Goal: Task Accomplishment & Management: Use online tool/utility

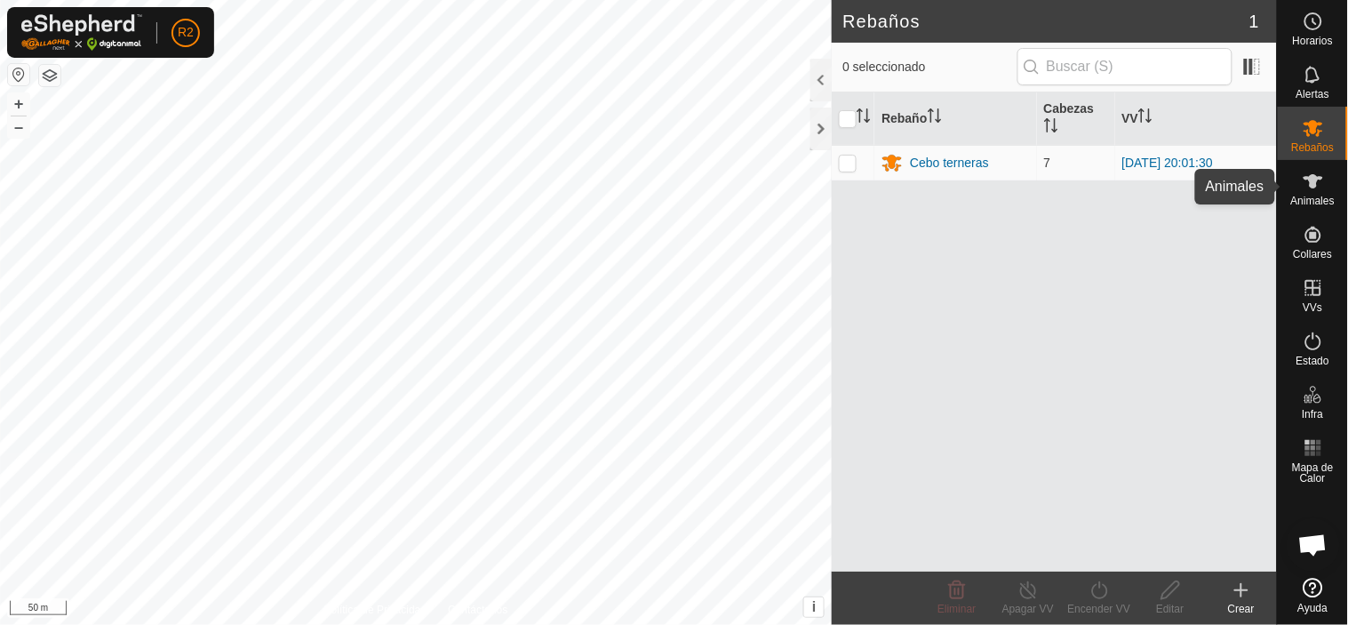
click at [1310, 187] on icon at bounding box center [1313, 181] width 21 height 21
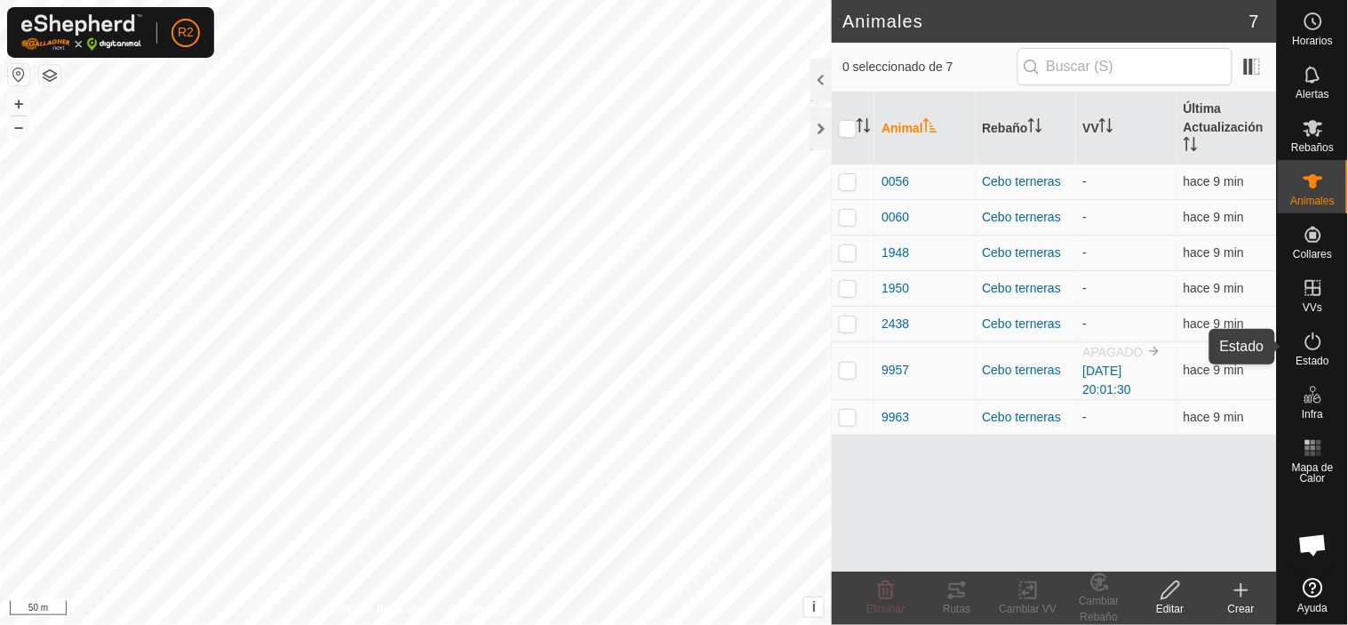
click at [1307, 345] on icon at bounding box center [1313, 341] width 16 height 18
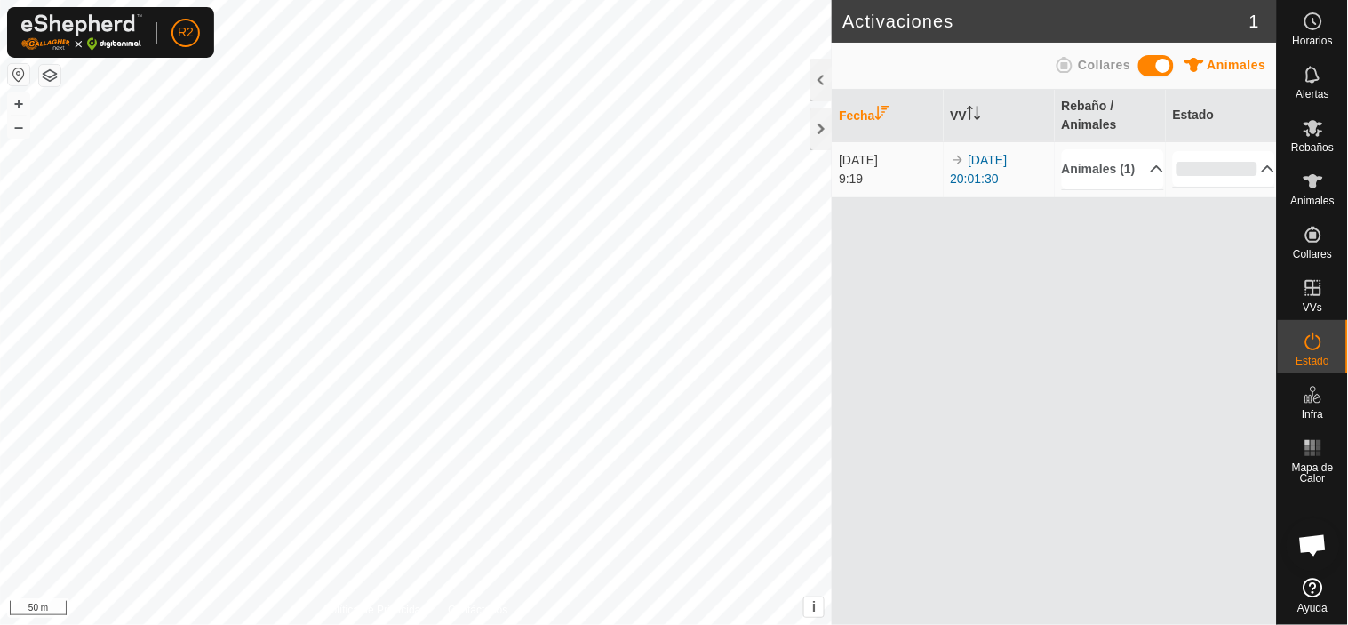
click at [998, 179] on td "[DATE] 20:01:30" at bounding box center [999, 169] width 111 height 56
click at [1254, 179] on p-accordion-header "0%" at bounding box center [1224, 169] width 103 height 36
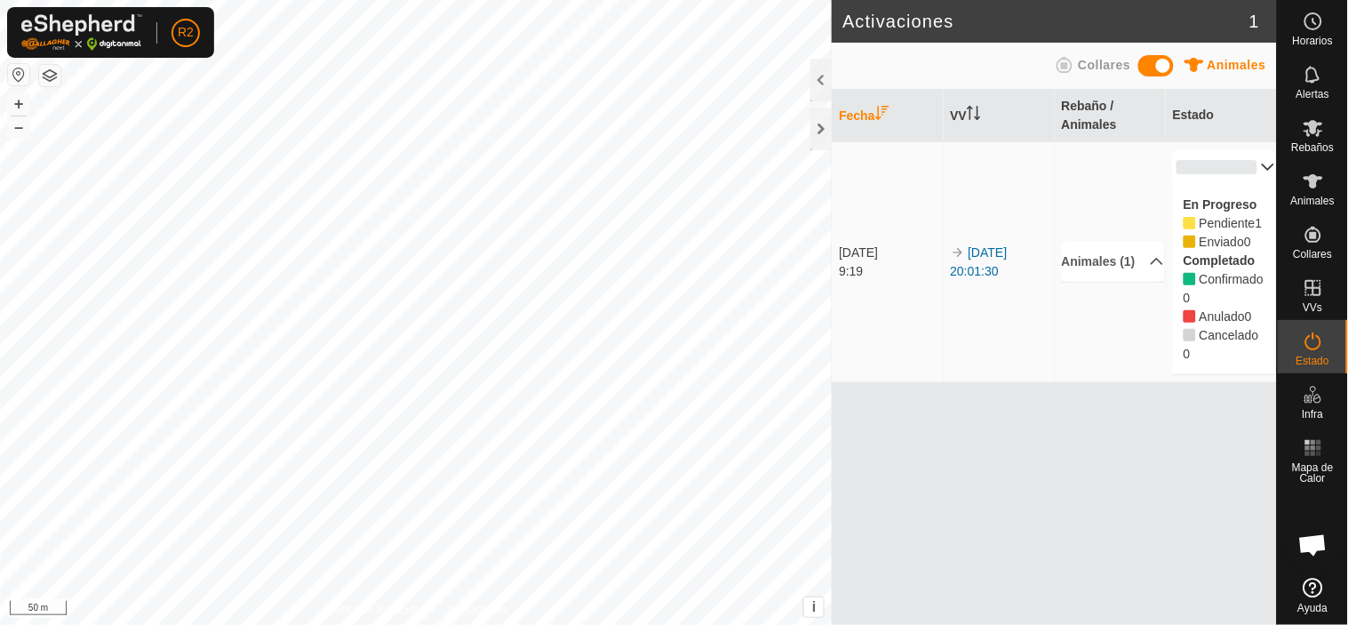
click at [1254, 179] on p-accordion-header "0%" at bounding box center [1224, 167] width 103 height 36
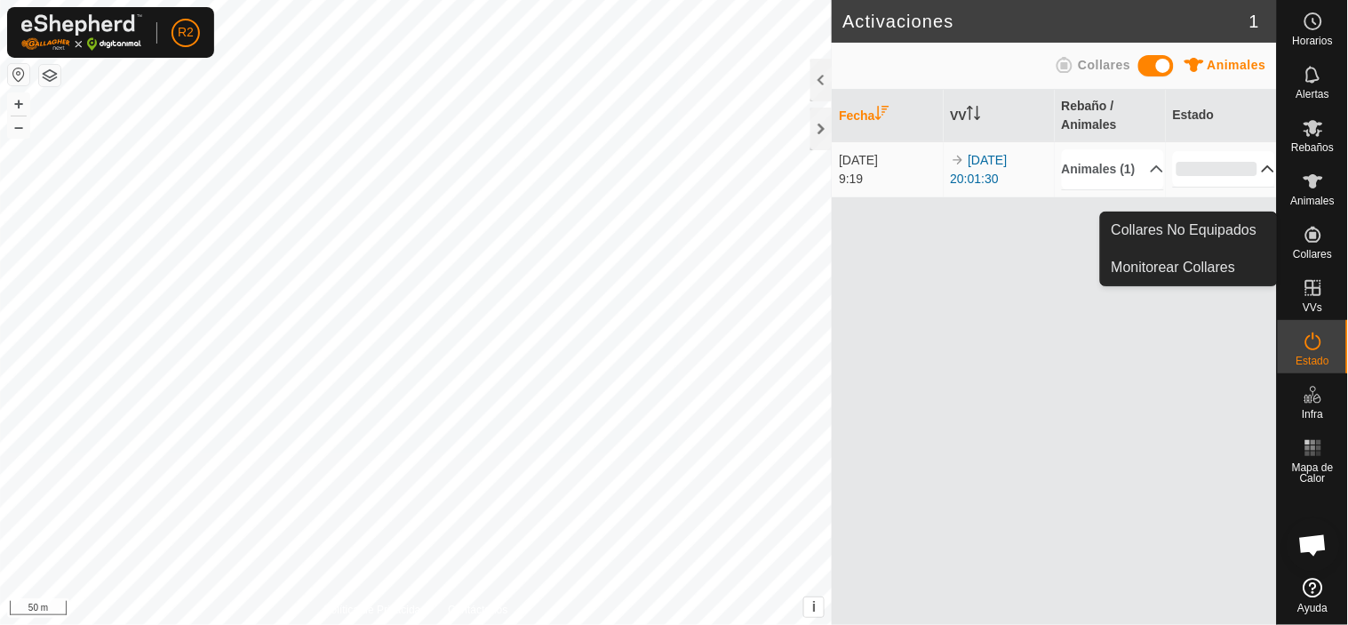
click at [1312, 241] on icon at bounding box center [1313, 235] width 16 height 16
click at [1217, 226] on link "Collares No Equipados" at bounding box center [1189, 230] width 176 height 36
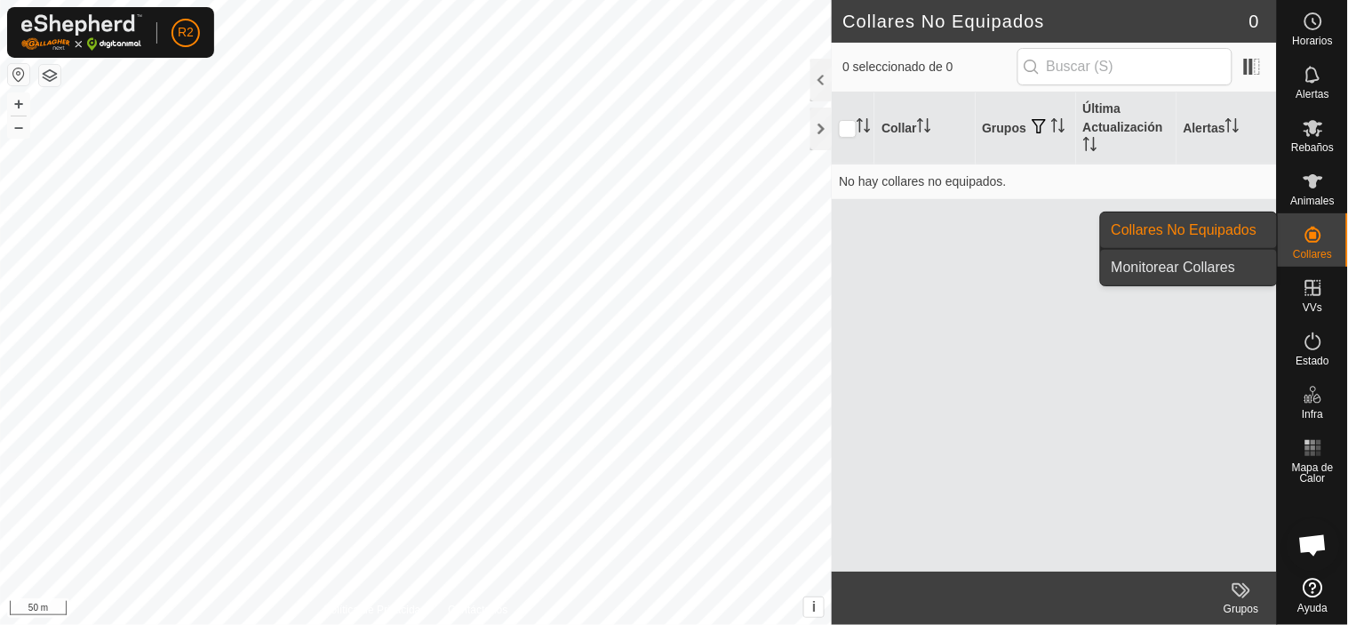
click at [1201, 261] on link "Monitorear Collares" at bounding box center [1189, 268] width 176 height 36
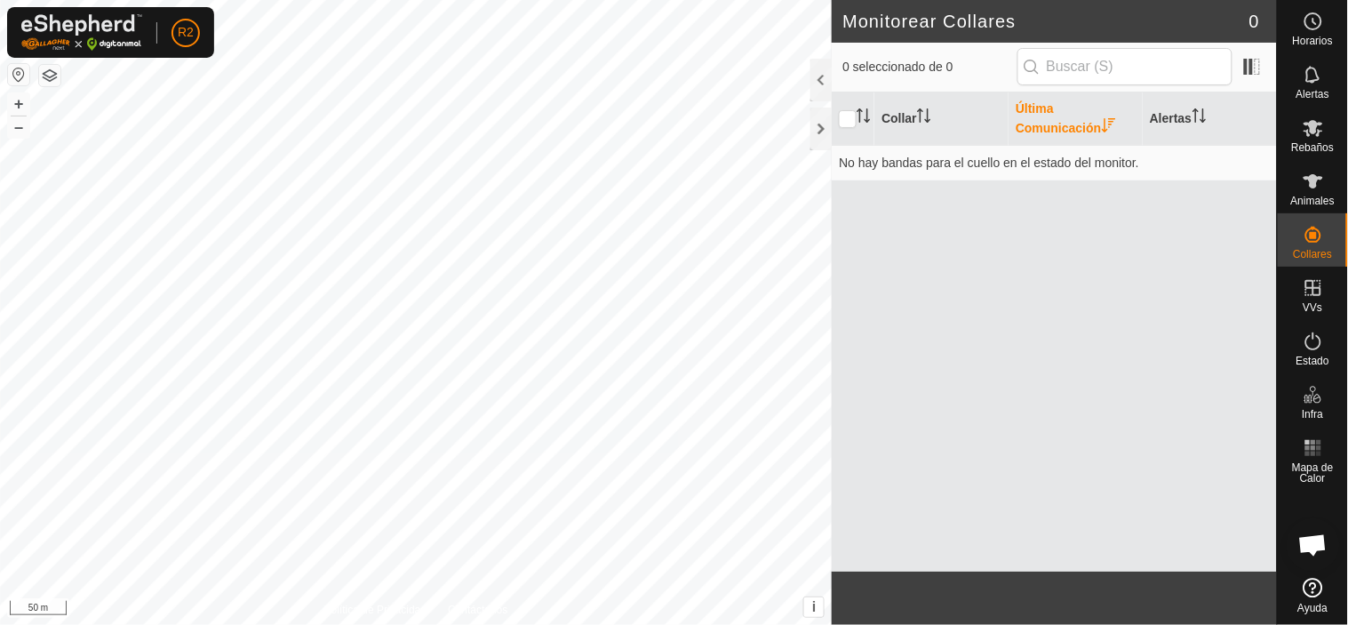
click at [1050, 111] on th "Última Comunicación" at bounding box center [1076, 118] width 134 height 53
click at [1303, 188] on icon at bounding box center [1313, 181] width 21 height 21
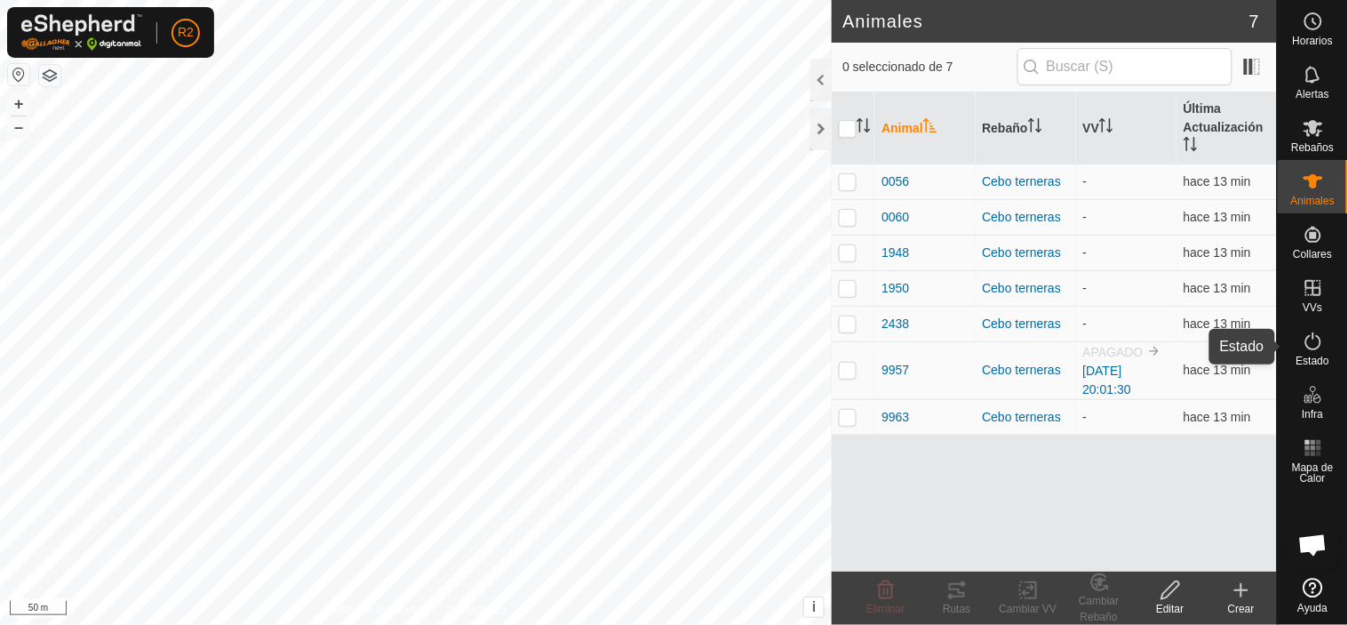
click at [1312, 345] on icon at bounding box center [1313, 341] width 21 height 21
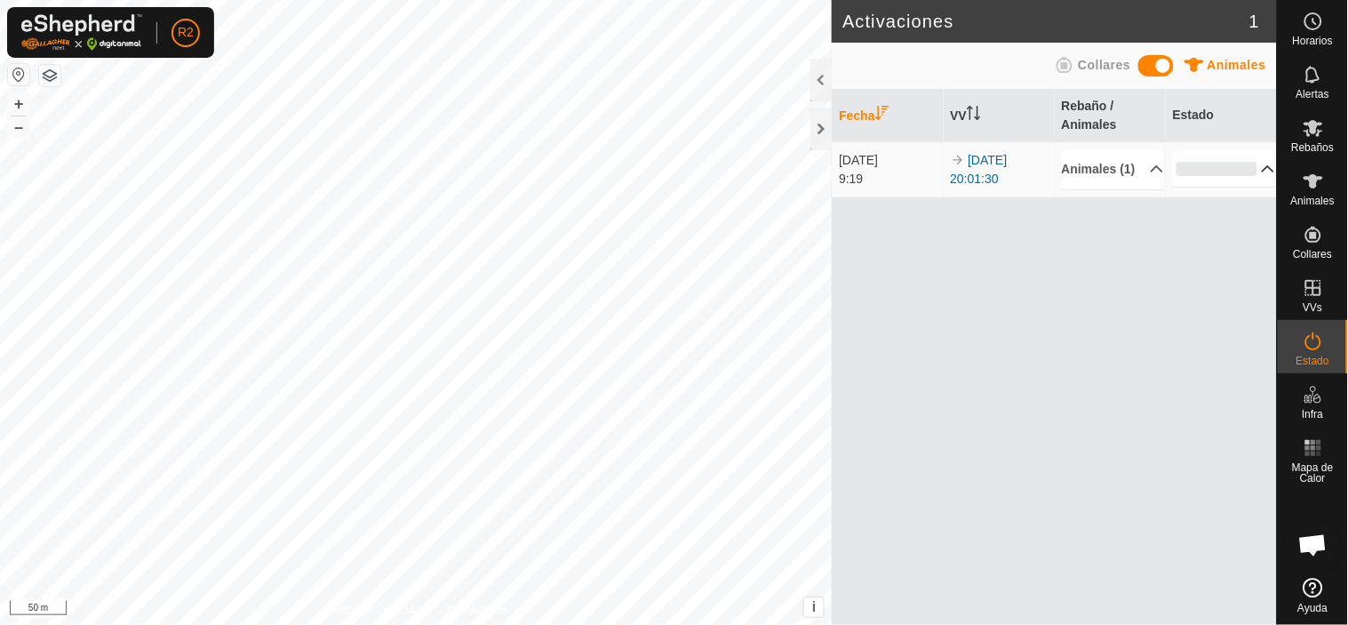
click at [1256, 185] on p-accordion-header "0%" at bounding box center [1224, 169] width 103 height 36
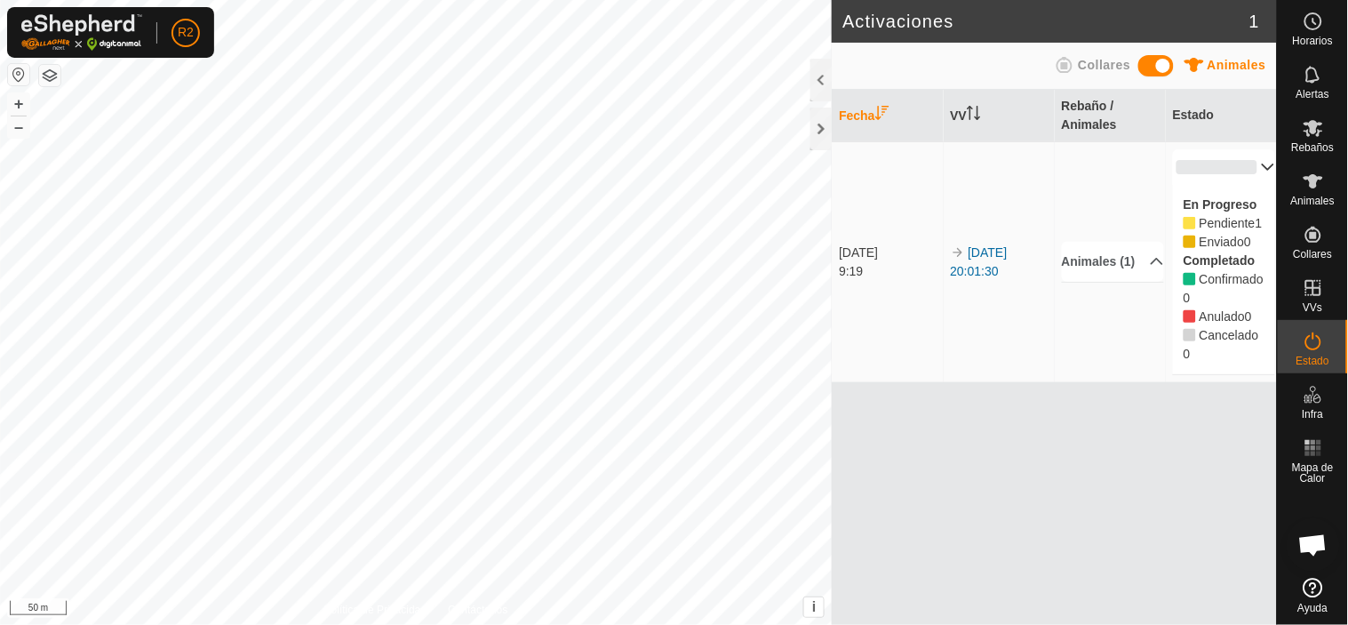
click at [1256, 185] on div "En Progreso Pendiente 1 Enviado 0 Completado Confirmado 0 Anulado 0 Cancelado 0" at bounding box center [1224, 279] width 103 height 189
click at [1254, 172] on p-accordion-header "0%" at bounding box center [1224, 167] width 103 height 36
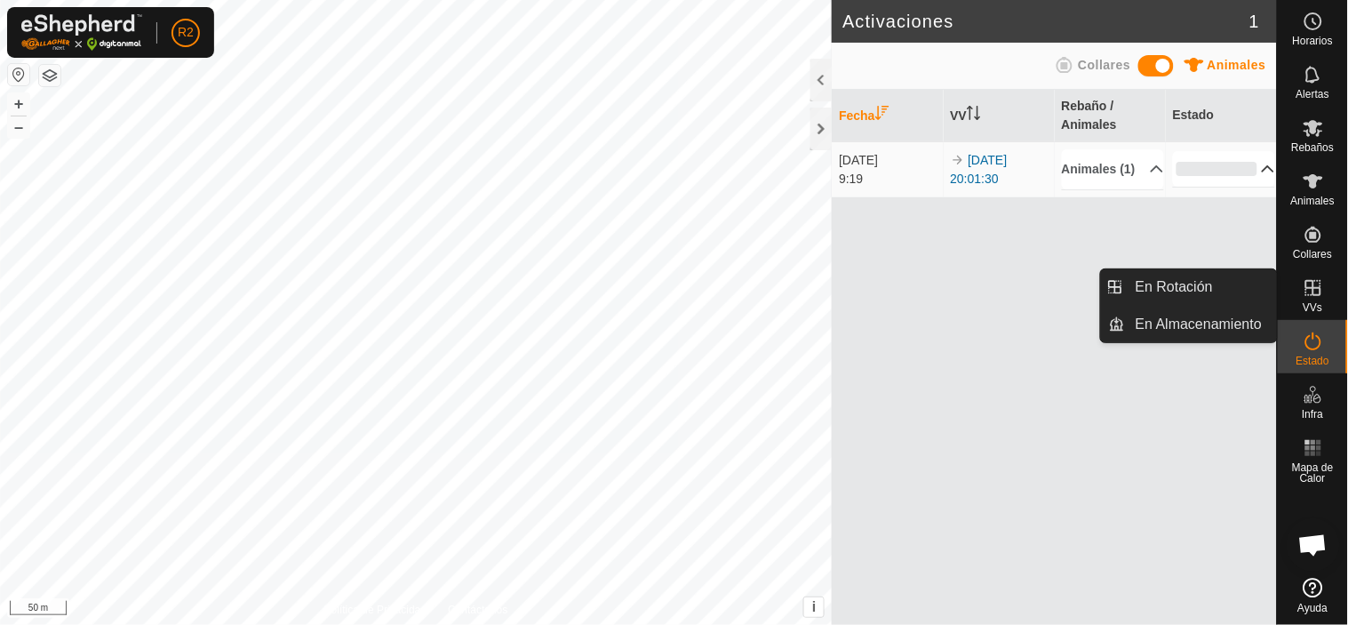
click at [1312, 291] on icon at bounding box center [1313, 287] width 21 height 21
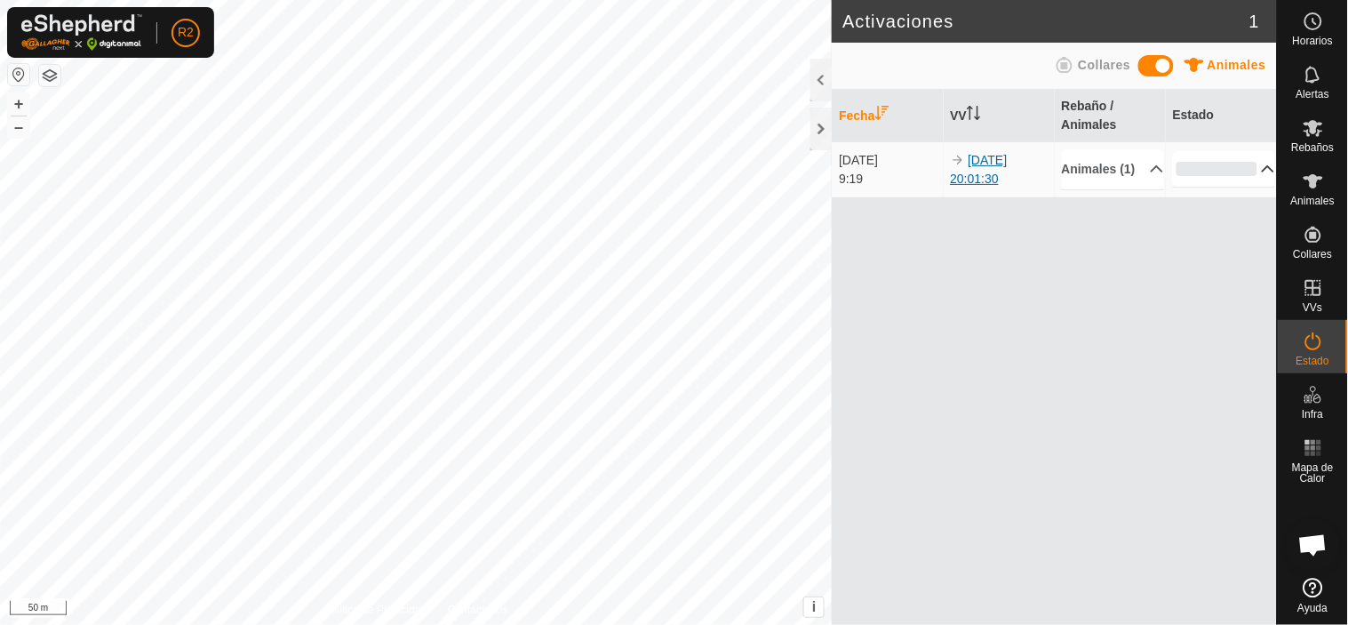
click at [982, 175] on link "[DATE] 20:01:30" at bounding box center [979, 169] width 57 height 33
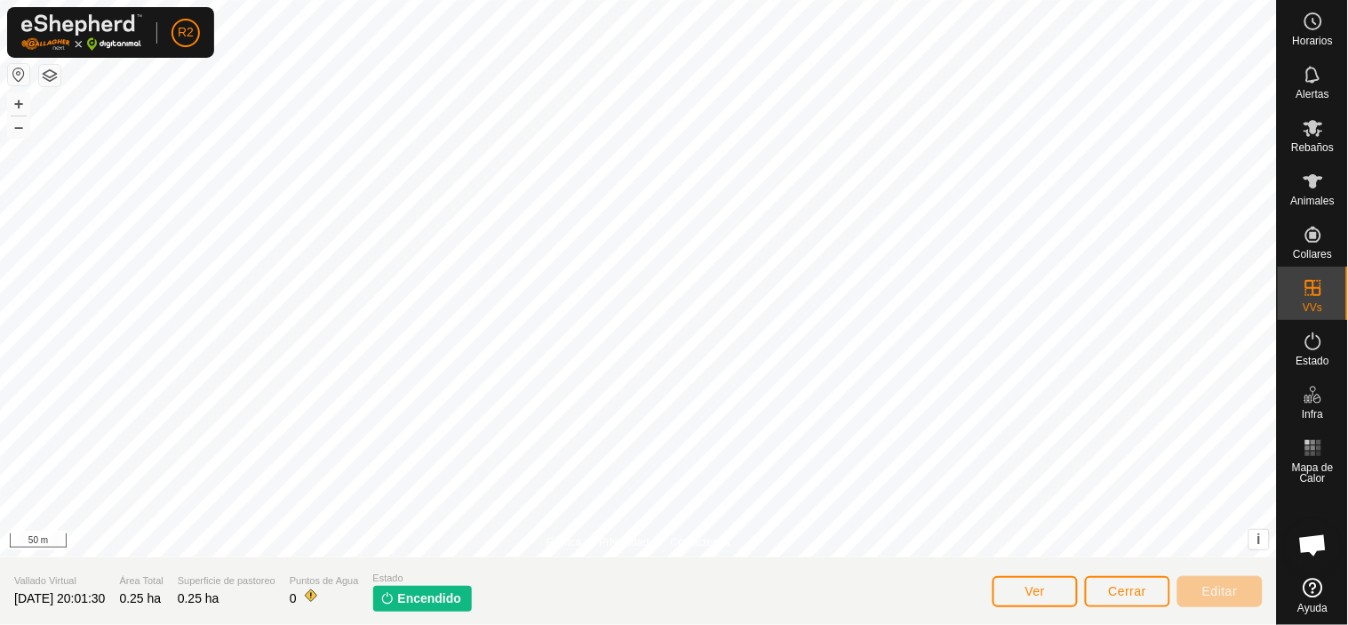
click at [422, 601] on span "Encendido" at bounding box center [430, 598] width 64 height 19
click at [395, 601] on img at bounding box center [387, 598] width 14 height 14
click at [1097, 592] on button "Cerrar" at bounding box center [1127, 591] width 85 height 31
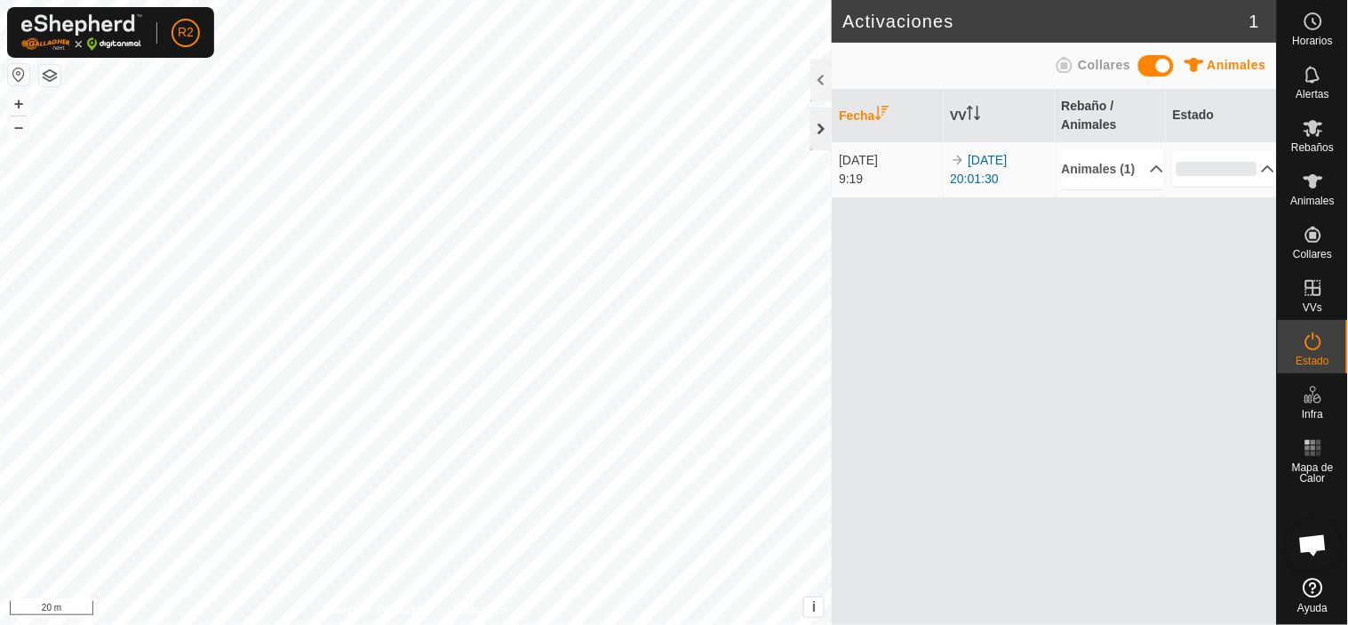
click at [820, 127] on div at bounding box center [820, 129] width 21 height 43
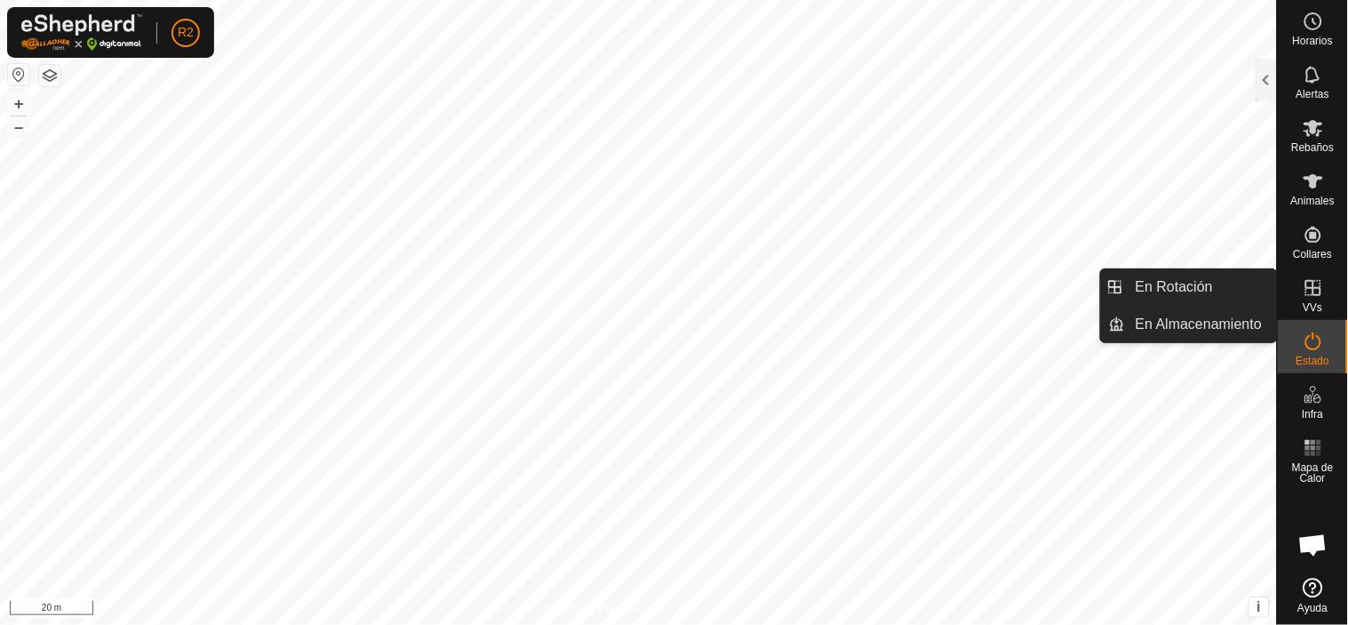
click at [1315, 291] on icon at bounding box center [1313, 287] width 21 height 21
click at [1221, 284] on link "En Rotación" at bounding box center [1201, 287] width 152 height 36
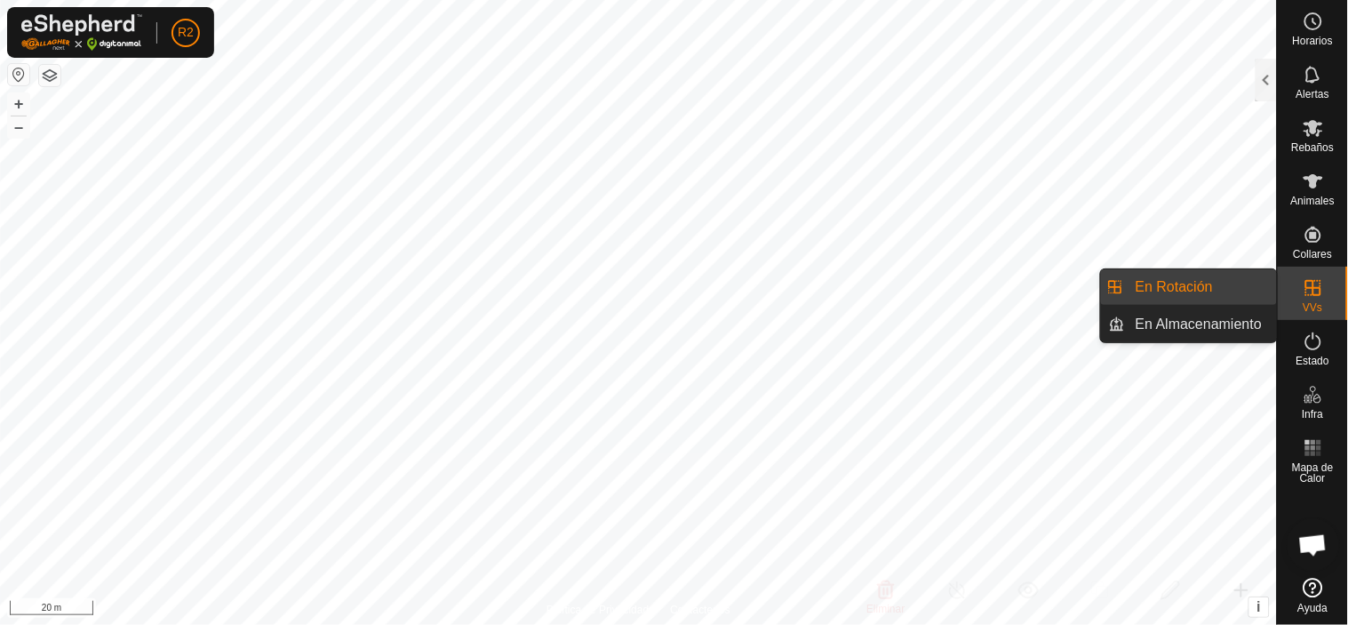
click at [1162, 284] on link "En Rotación" at bounding box center [1201, 287] width 152 height 36
click at [1165, 321] on link "En Almacenamiento" at bounding box center [1201, 325] width 152 height 36
click at [1156, 277] on link "En Rotación" at bounding box center [1201, 287] width 152 height 36
click at [1311, 349] on icon at bounding box center [1313, 341] width 21 height 21
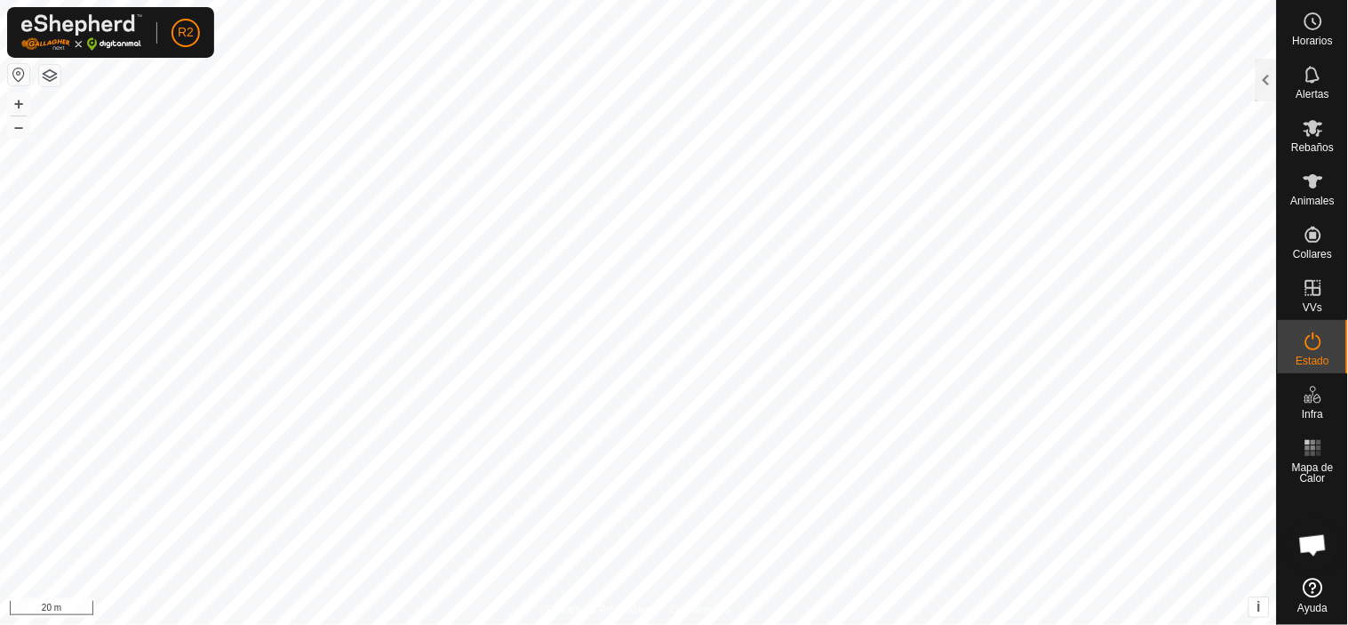
click at [1311, 349] on icon at bounding box center [1313, 341] width 21 height 21
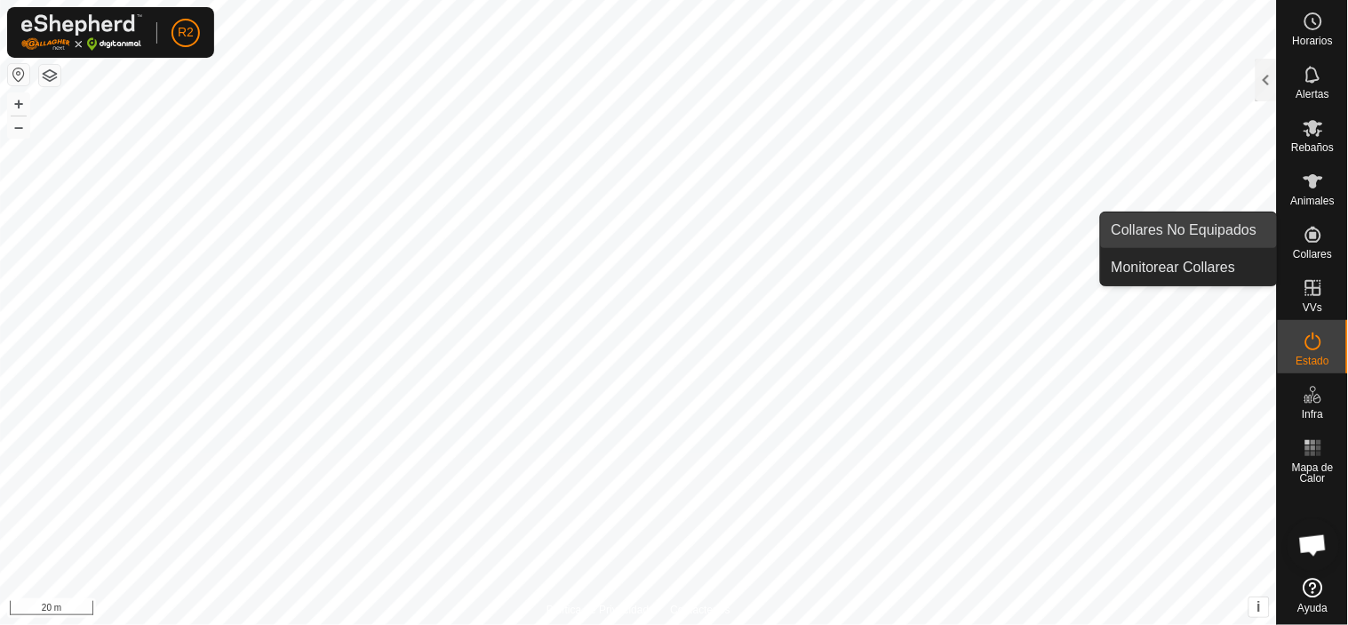
click at [1183, 234] on link "Collares No Equipados" at bounding box center [1189, 230] width 176 height 36
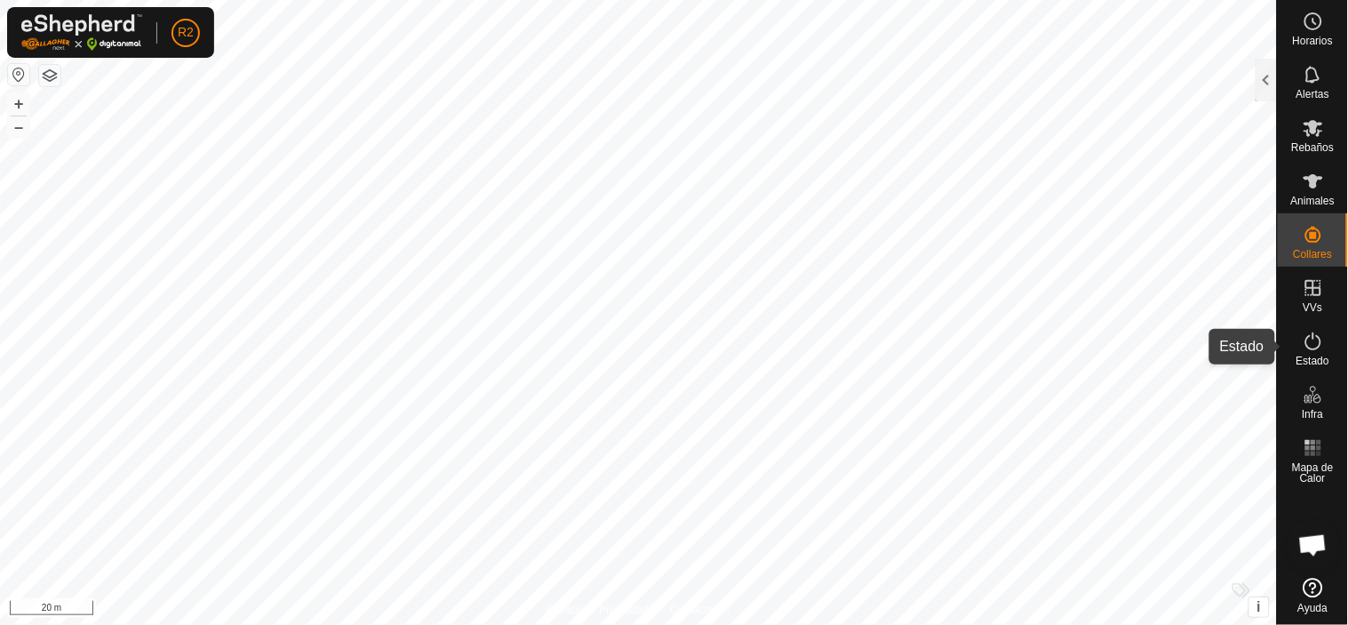
click at [1306, 345] on icon at bounding box center [1313, 341] width 21 height 21
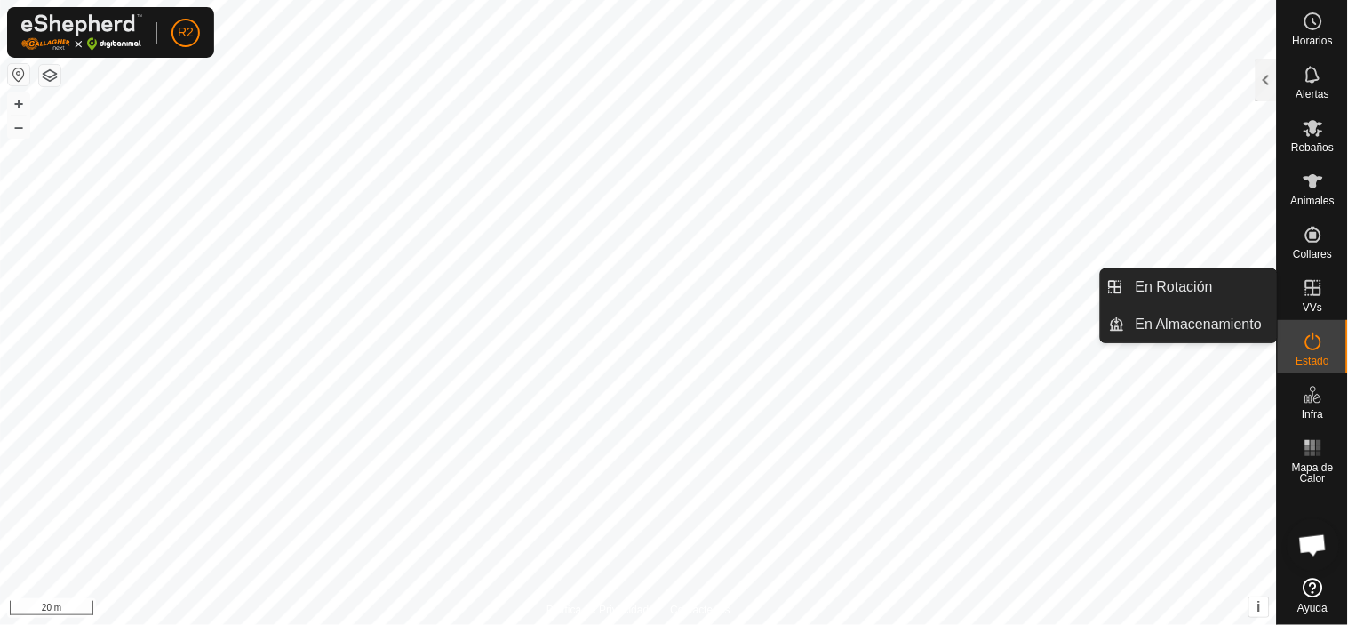
click at [1310, 291] on icon at bounding box center [1313, 287] width 21 height 21
click at [1196, 286] on link "En Rotación" at bounding box center [1201, 287] width 152 height 36
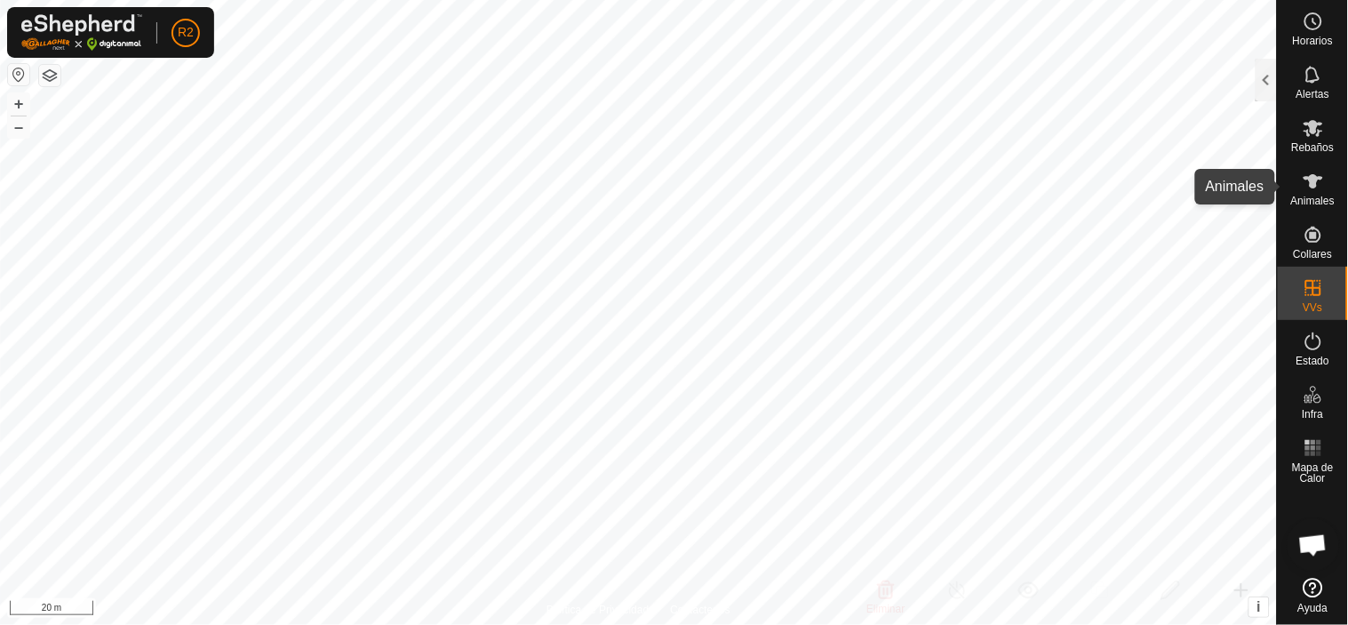
click at [1310, 174] on icon at bounding box center [1313, 181] width 21 height 21
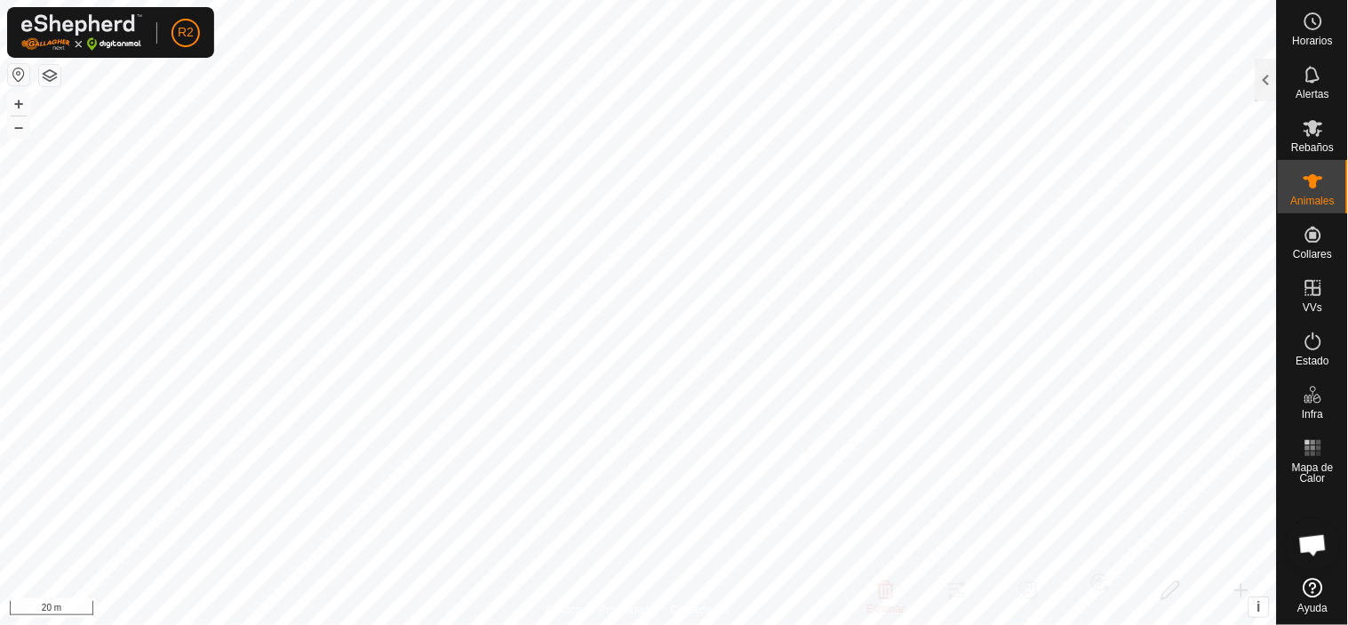
click at [47, 76] on button "button" at bounding box center [49, 75] width 21 height 21
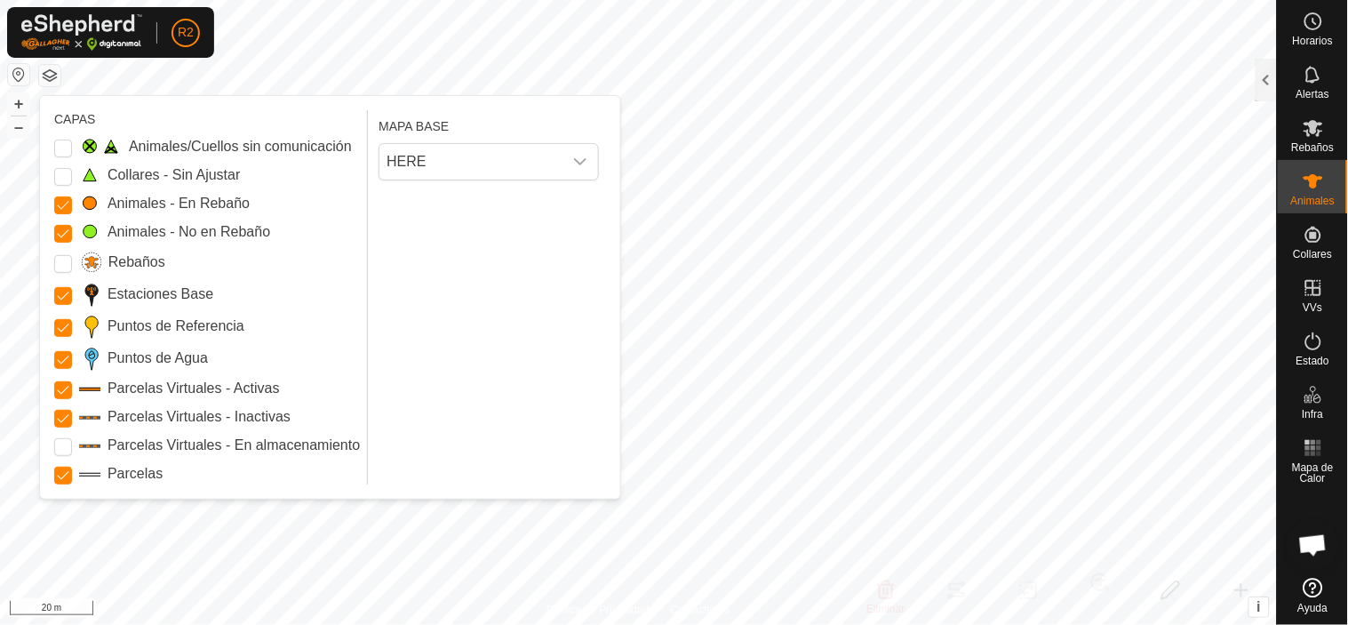
click at [47, 76] on button "button" at bounding box center [49, 75] width 21 height 21
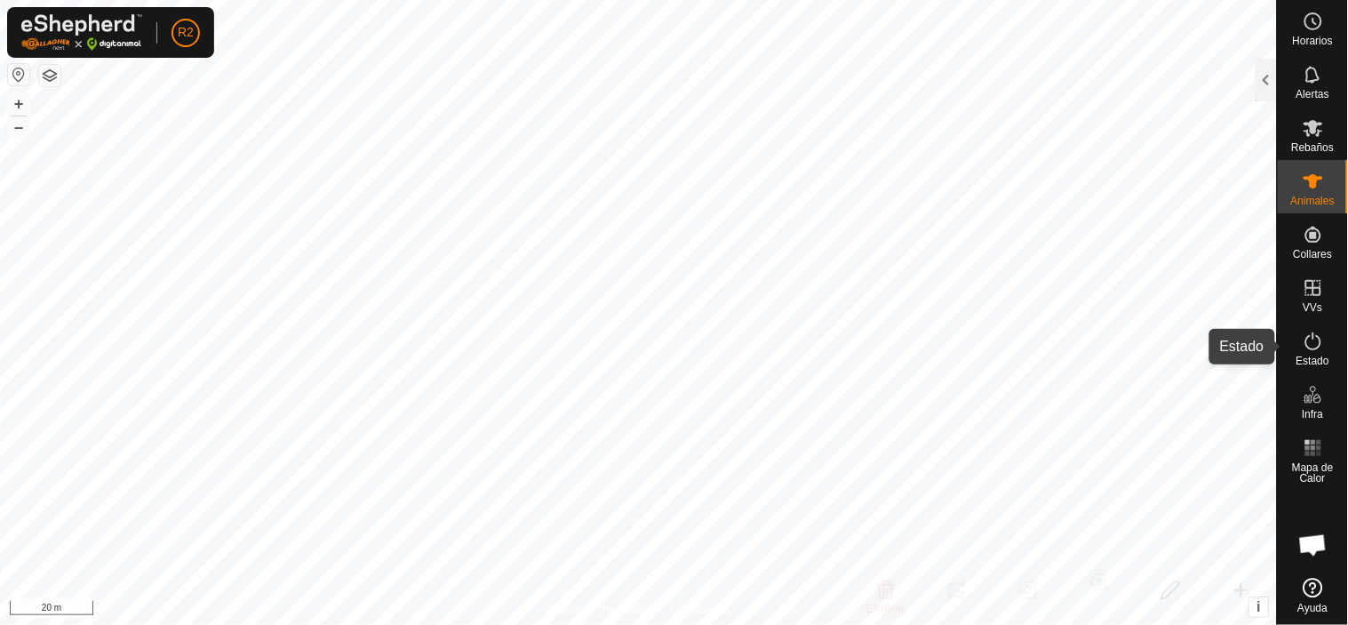
click at [1315, 347] on icon at bounding box center [1313, 341] width 21 height 21
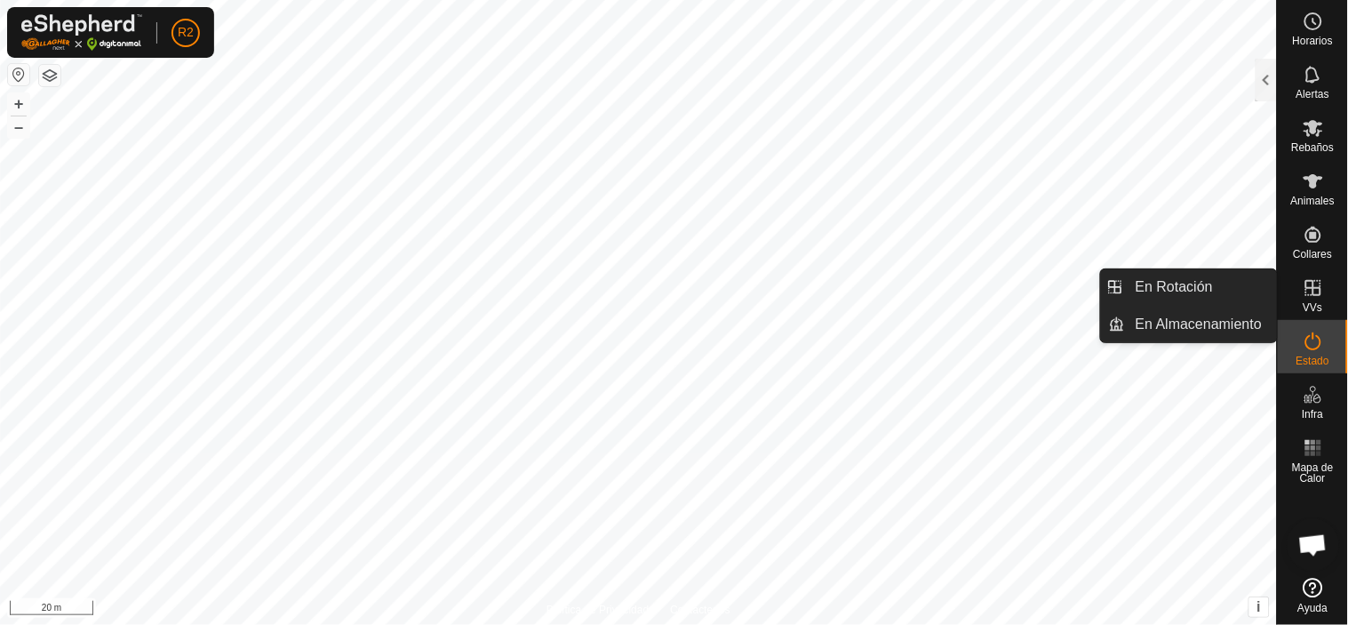
click at [1313, 296] on icon at bounding box center [1313, 287] width 21 height 21
click at [1220, 280] on link "En Rotación" at bounding box center [1201, 287] width 152 height 36
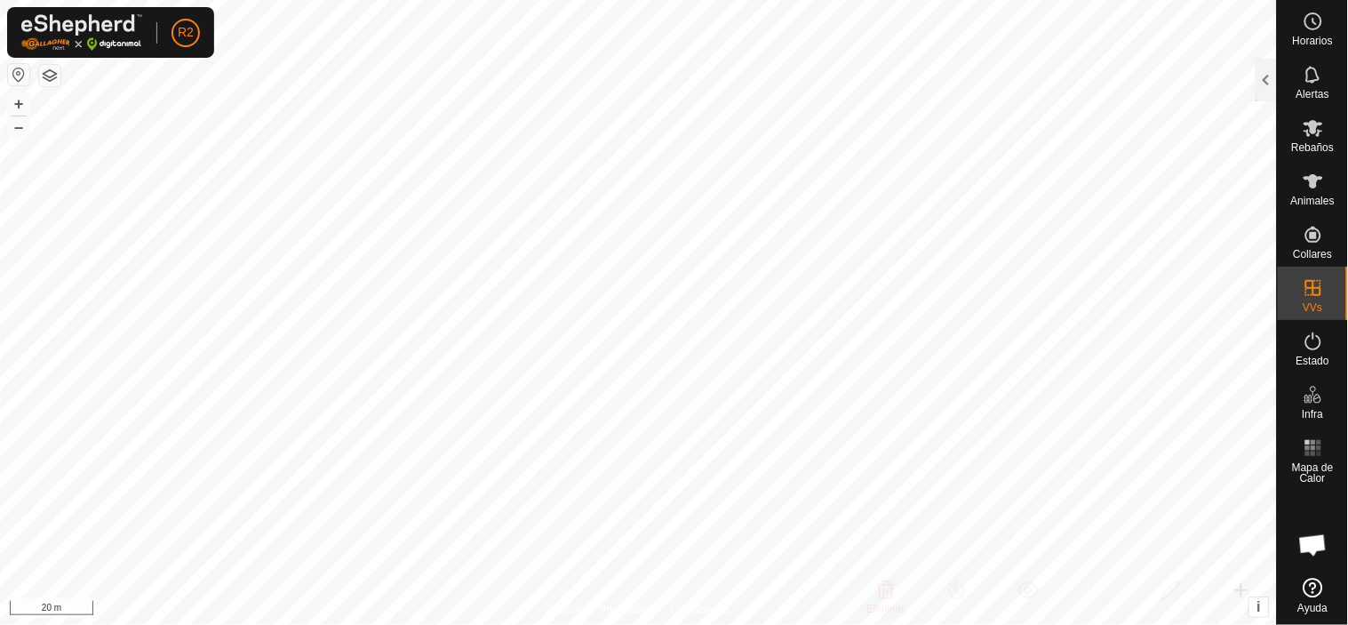
checkbox input "true"
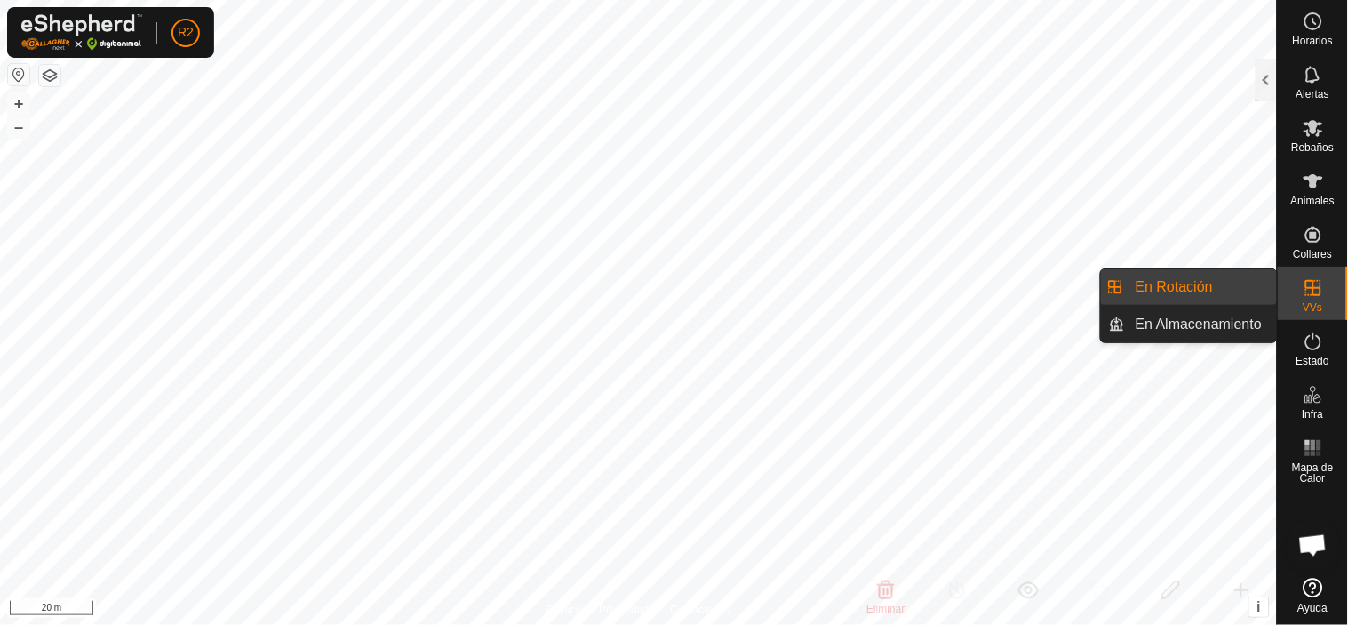
click at [1308, 299] on es-virtualpaddocks-svg-icon at bounding box center [1313, 288] width 32 height 28
click at [1169, 288] on link "En Rotación" at bounding box center [1201, 287] width 152 height 36
click at [1194, 282] on link "En Rotación" at bounding box center [1201, 287] width 152 height 36
click at [1195, 285] on link "En Rotación" at bounding box center [1201, 287] width 152 height 36
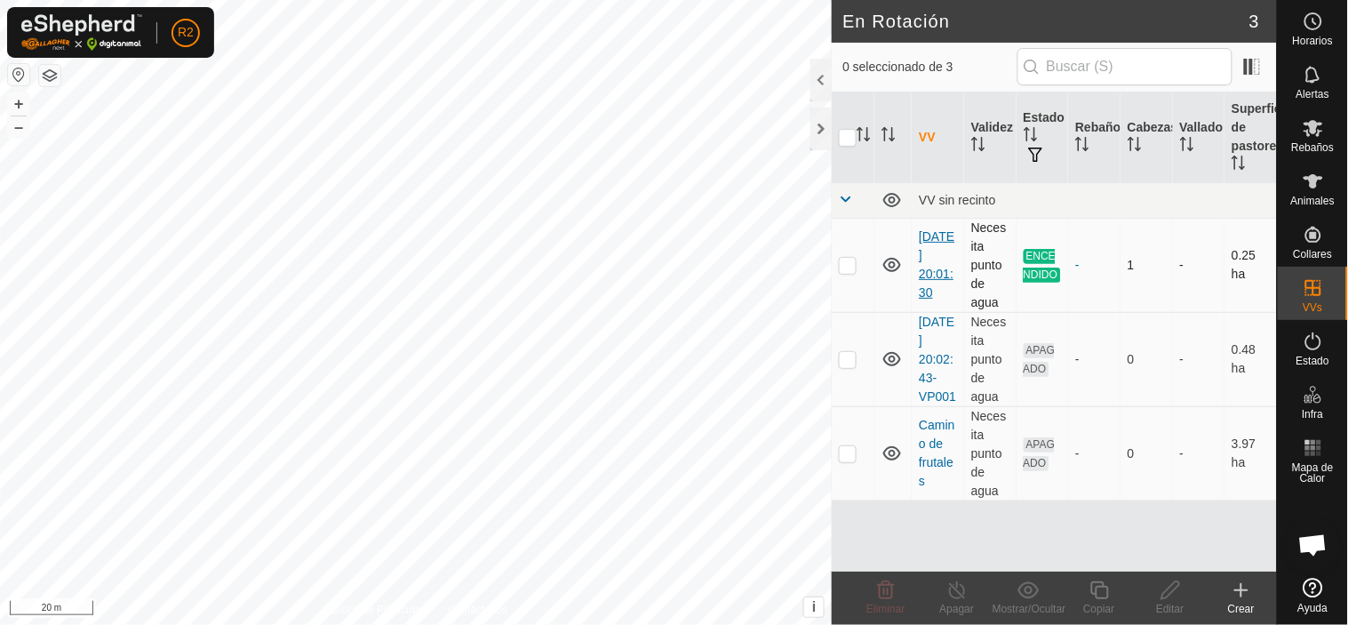
click at [937, 267] on link "[DATE] 20:01:30" at bounding box center [937, 264] width 36 height 70
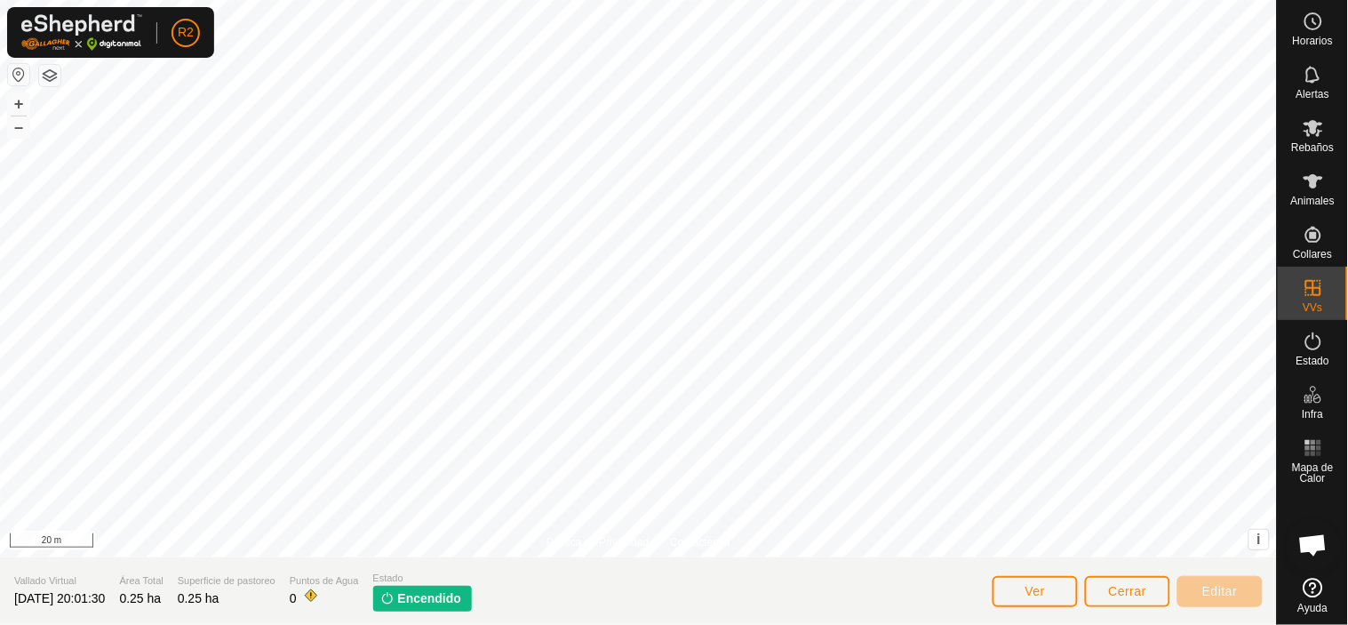
click at [432, 602] on span "Encendido" at bounding box center [430, 598] width 64 height 19
click at [395, 599] on img at bounding box center [387, 598] width 14 height 14
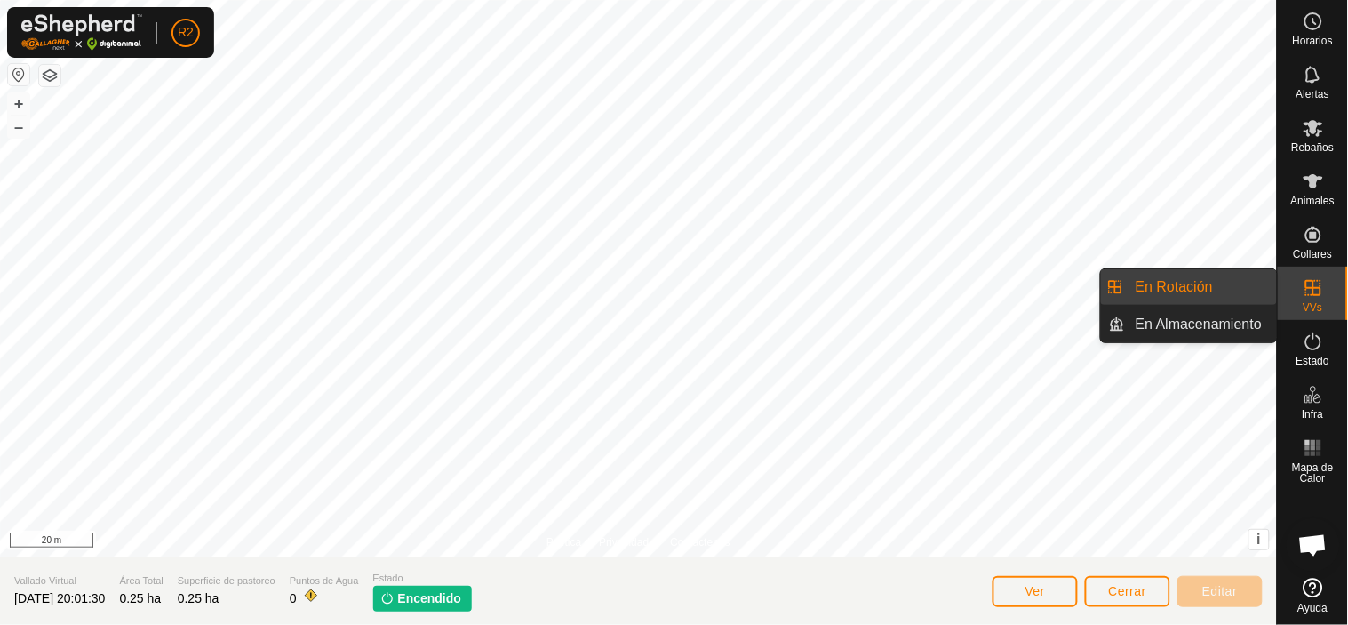
click at [1177, 290] on link "En Rotación" at bounding box center [1201, 287] width 152 height 36
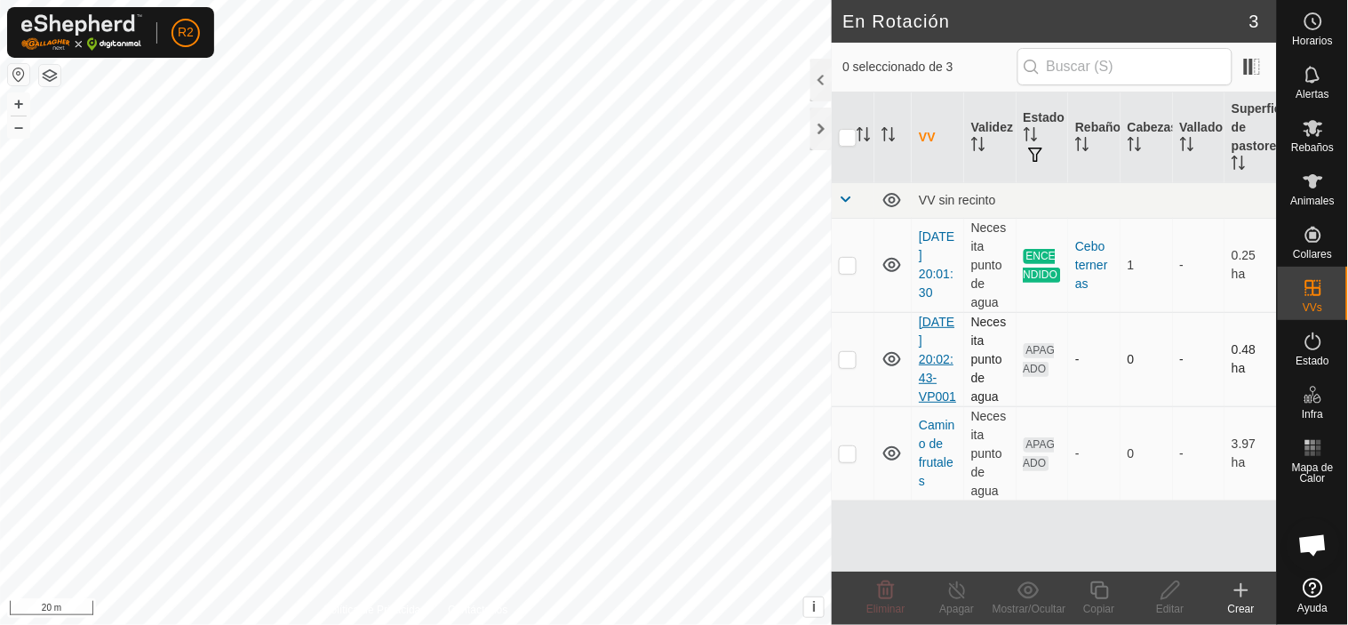
click at [938, 360] on link "2025-09-14 20:02:43-VP001" at bounding box center [937, 359] width 37 height 89
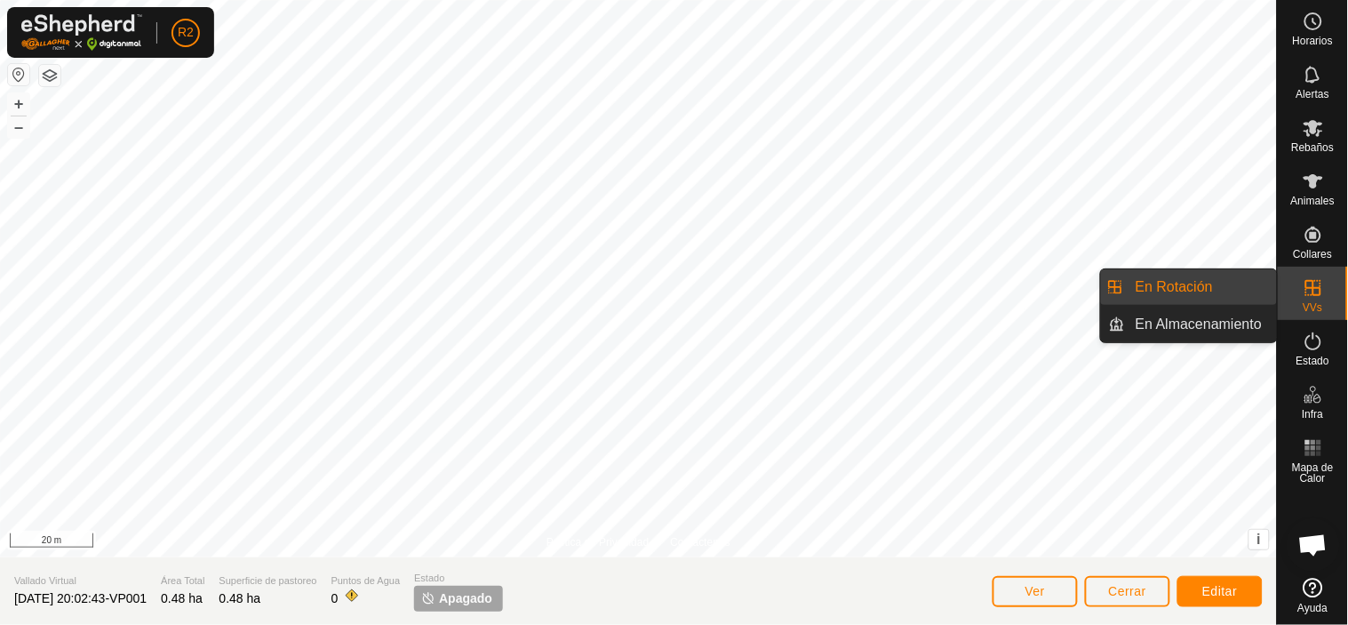
click at [1223, 290] on link "En Rotación" at bounding box center [1201, 287] width 152 height 36
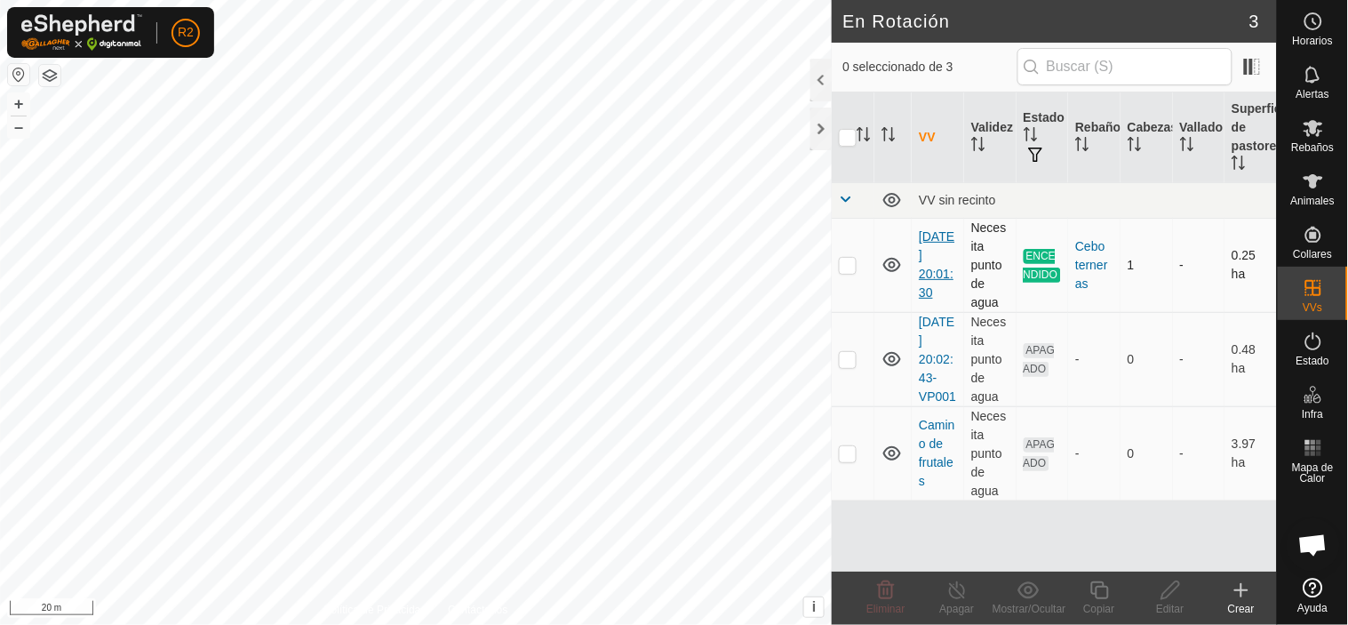
click at [934, 255] on link "[DATE] 20:01:30" at bounding box center [937, 264] width 36 height 70
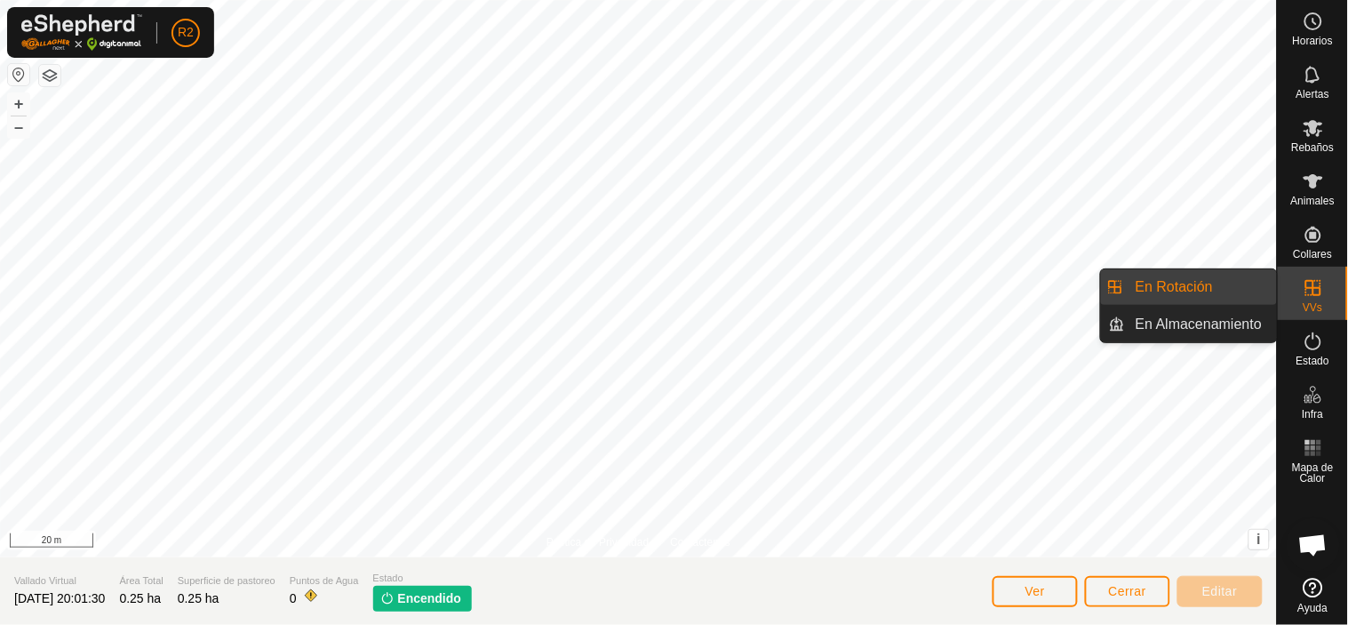
click at [1192, 280] on link "En Rotación" at bounding box center [1201, 287] width 152 height 36
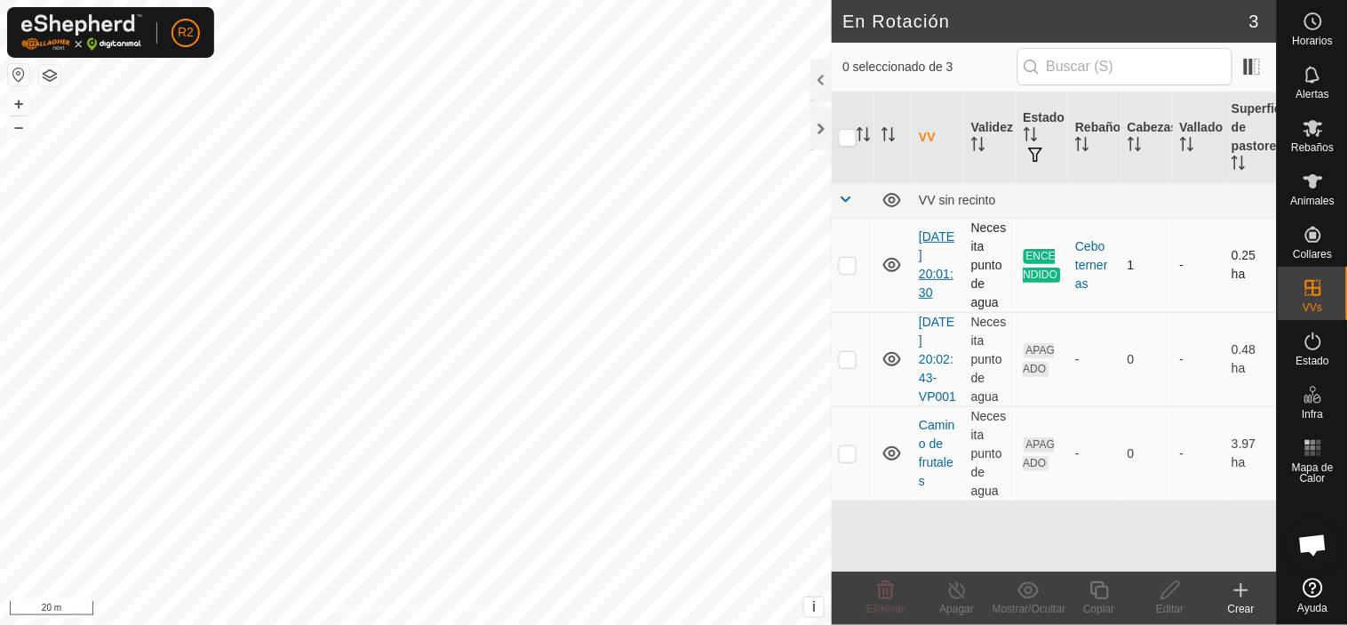
click at [938, 262] on link "[DATE] 20:01:30" at bounding box center [937, 264] width 36 height 70
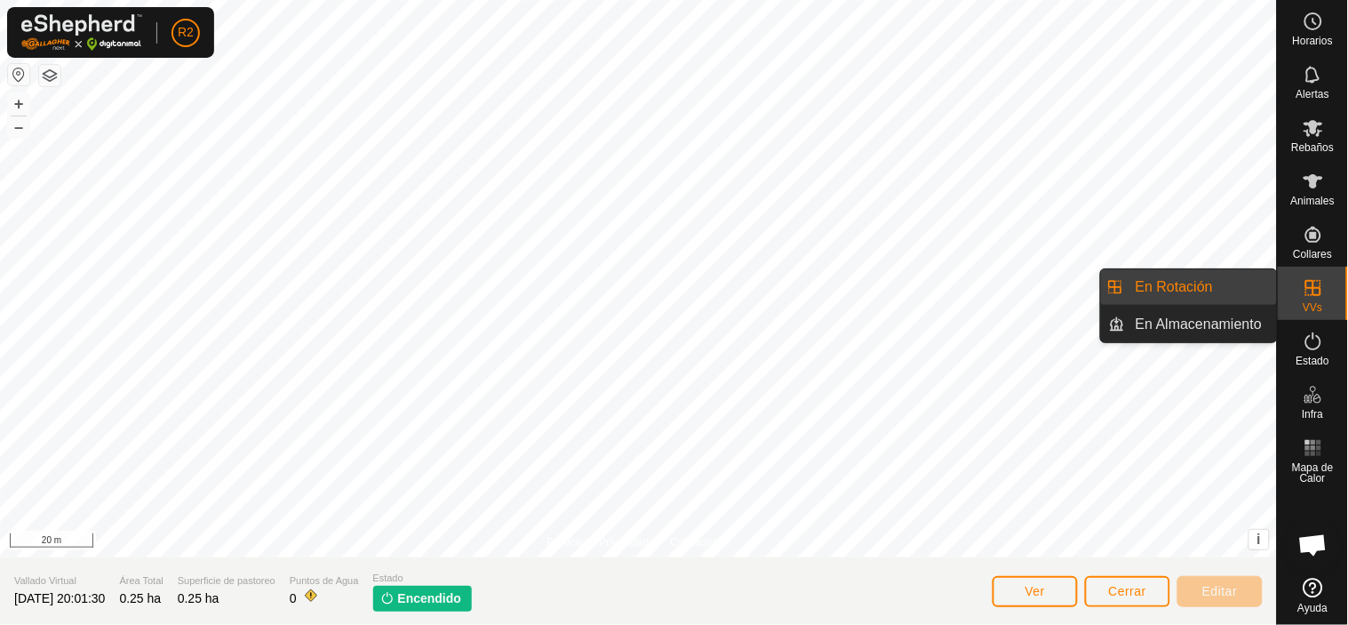
click at [1198, 278] on link "En Rotación" at bounding box center [1201, 287] width 152 height 36
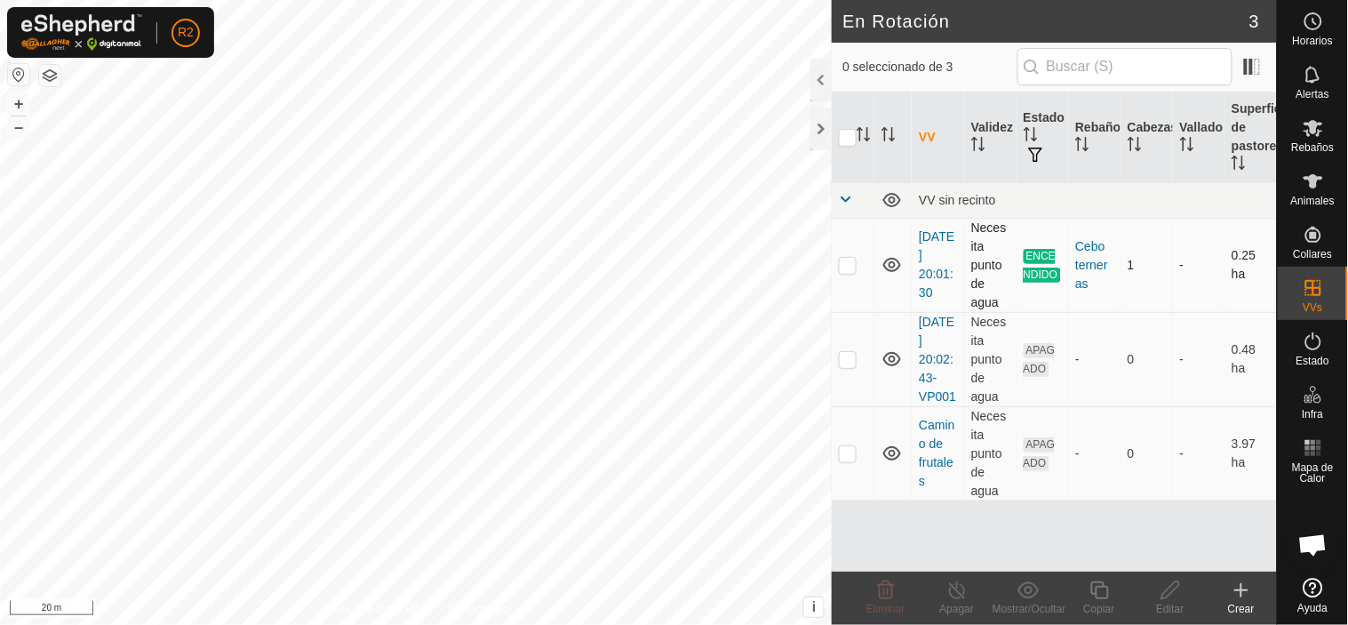
click at [844, 267] on p-checkbox at bounding box center [848, 265] width 18 height 14
checkbox input "true"
click at [1097, 601] on div "Copiar" at bounding box center [1099, 609] width 71 height 16
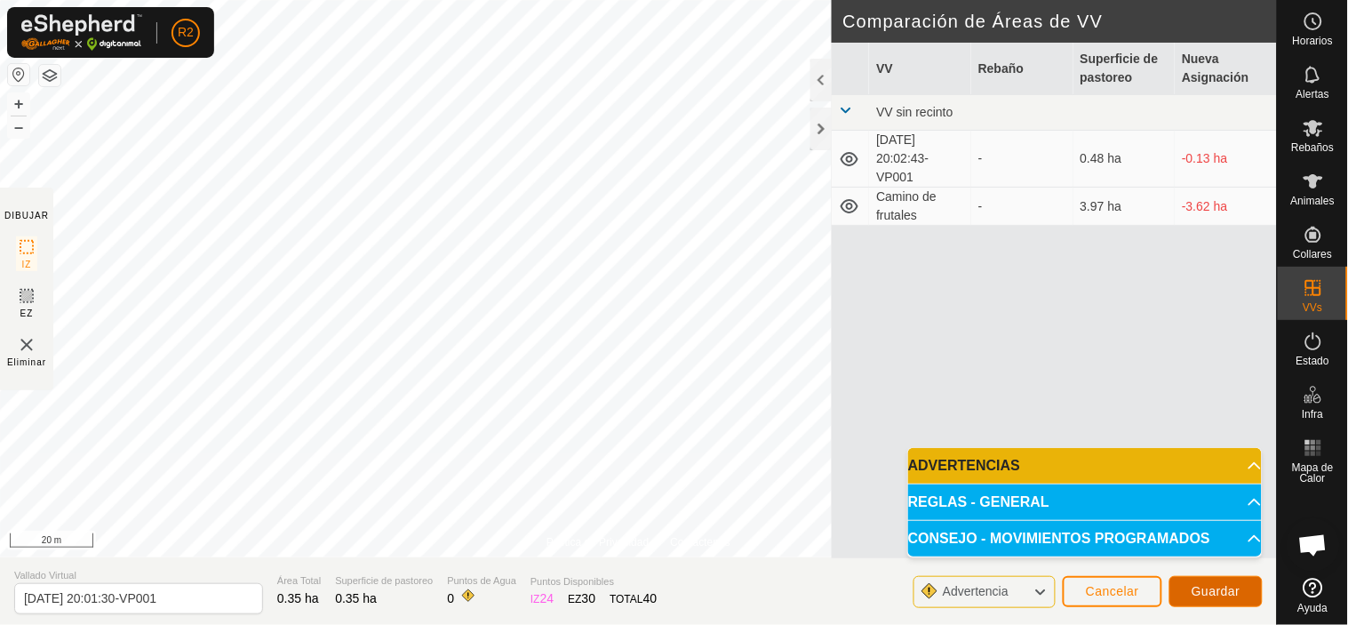
click at [1198, 589] on span "Guardar" at bounding box center [1216, 591] width 49 height 14
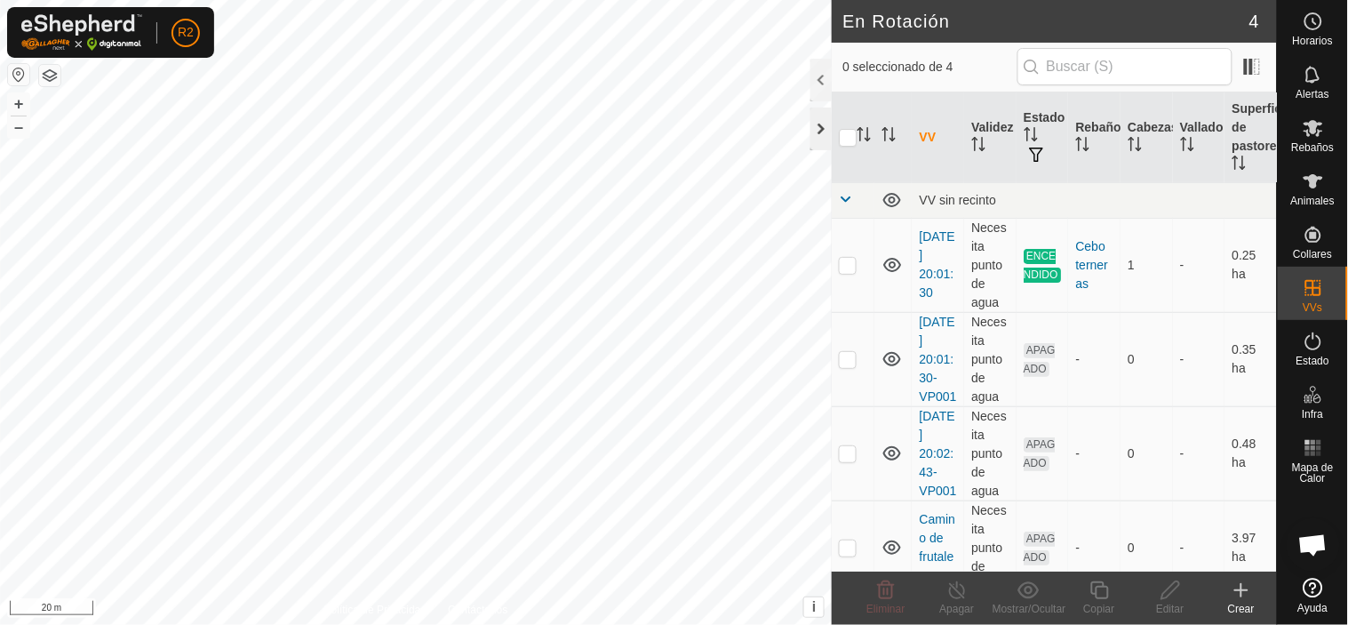
click at [818, 128] on div at bounding box center [820, 129] width 21 height 43
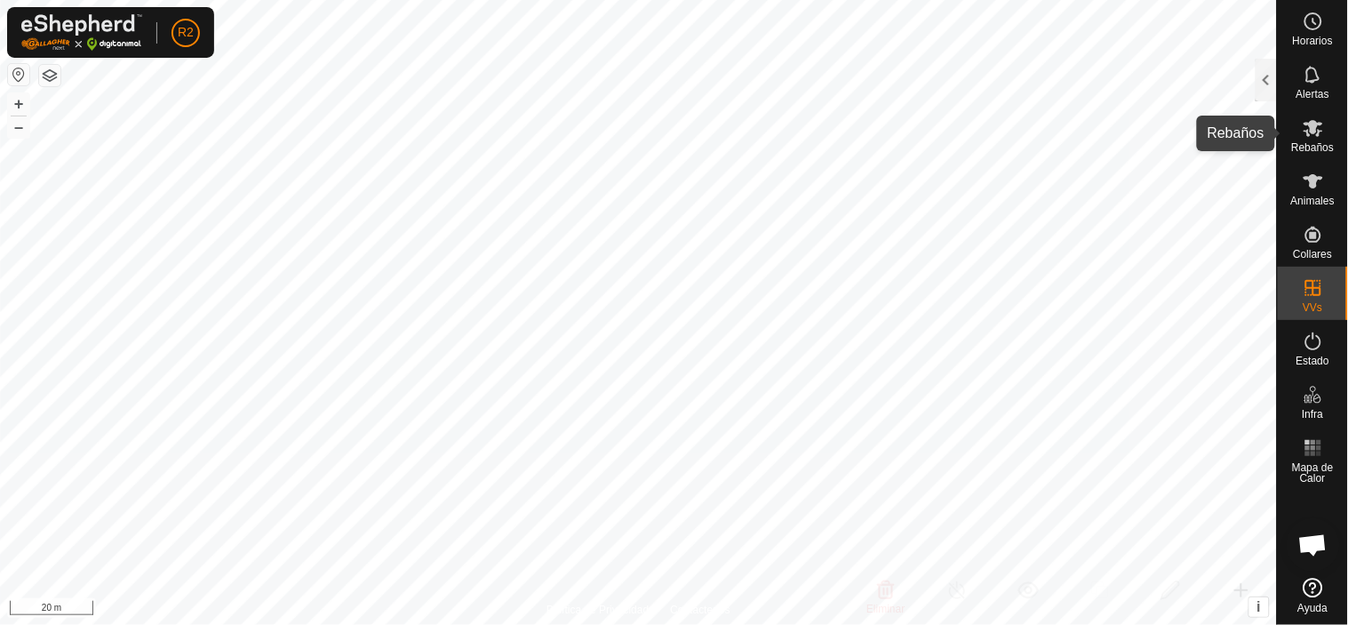
click at [1325, 134] on es-mob-svg-icon at bounding box center [1313, 128] width 32 height 28
click at [1307, 132] on icon at bounding box center [1314, 128] width 20 height 17
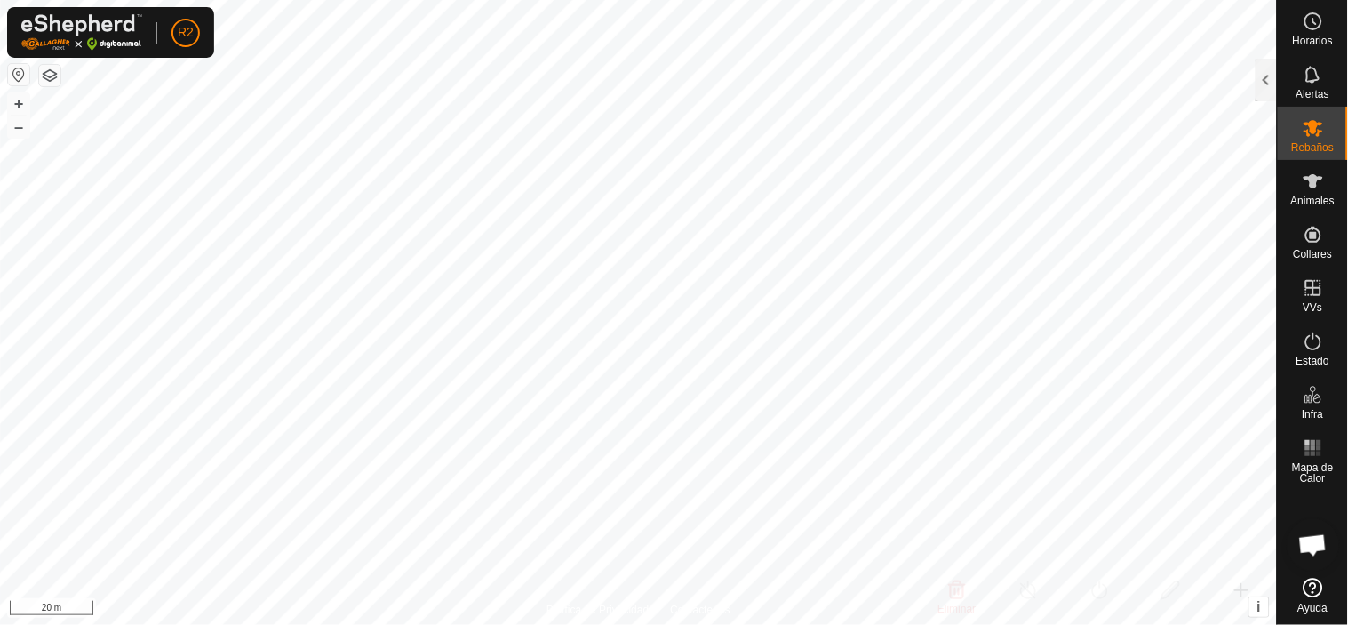
click at [1307, 132] on icon at bounding box center [1314, 128] width 20 height 17
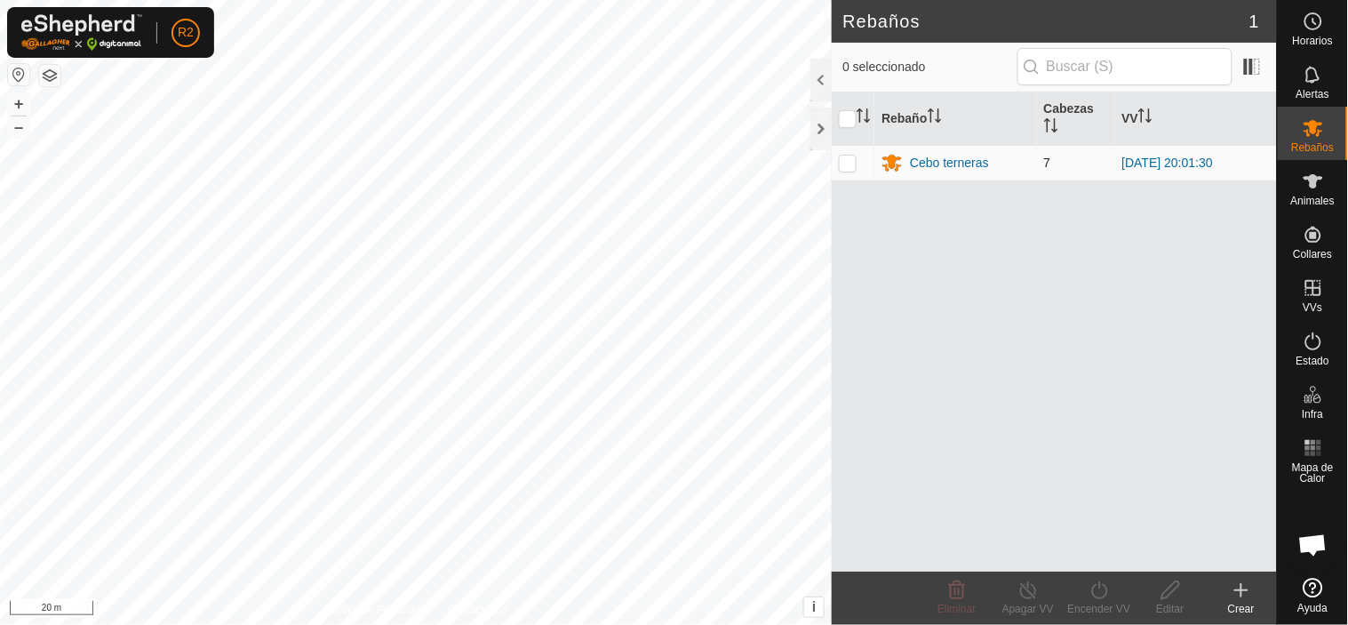
click at [847, 163] on p-checkbox at bounding box center [848, 163] width 18 height 14
checkbox input "true"
click at [953, 163] on div "Cebo terneras" at bounding box center [949, 163] width 79 height 19
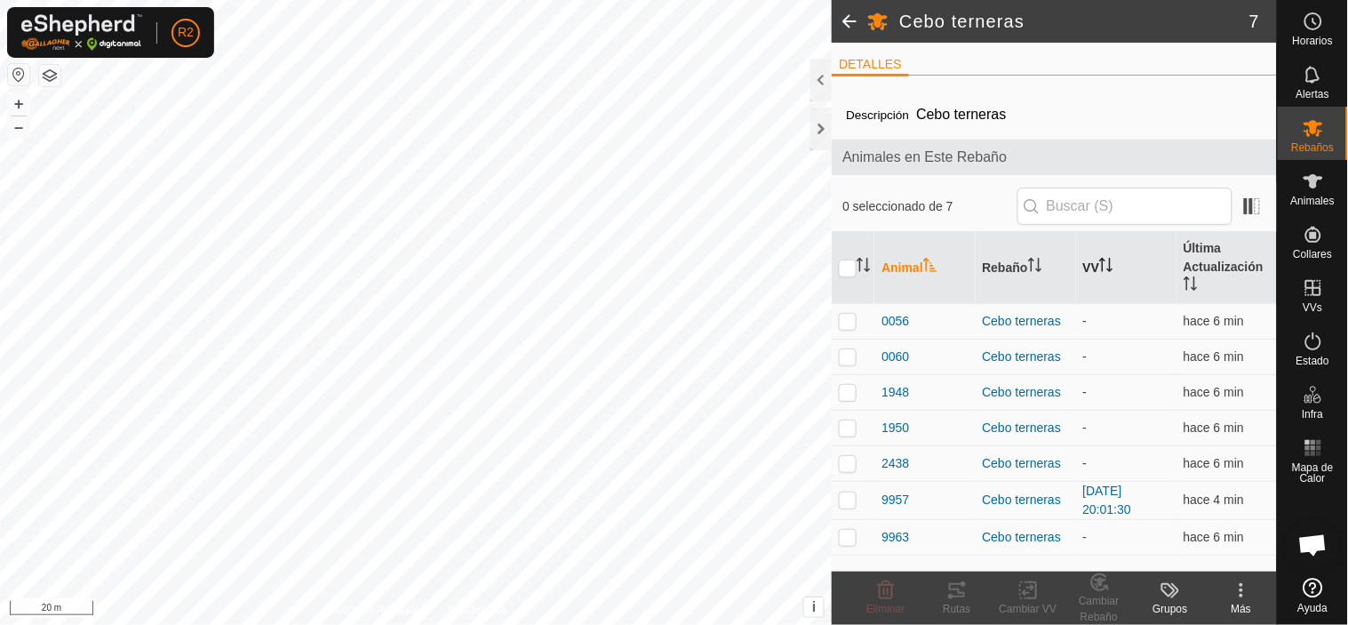
click at [1099, 264] on th "VV" at bounding box center [1126, 268] width 100 height 72
click at [818, 76] on div at bounding box center [820, 80] width 21 height 43
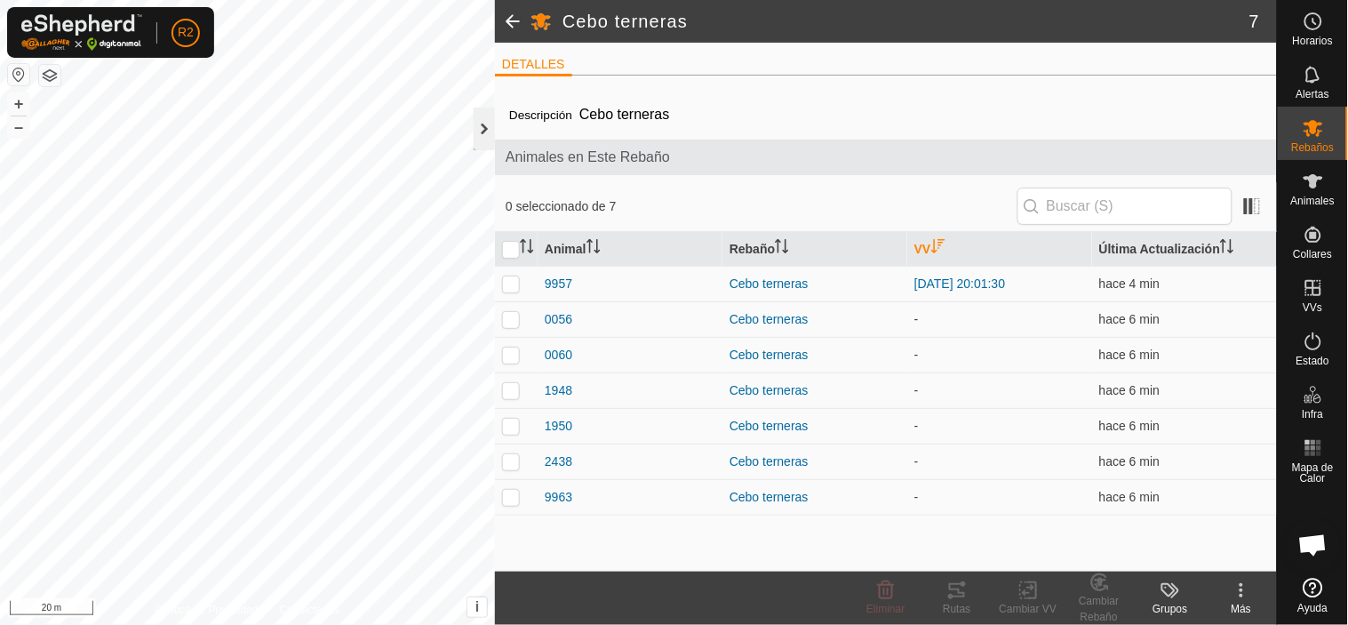
click at [491, 134] on div at bounding box center [484, 129] width 21 height 43
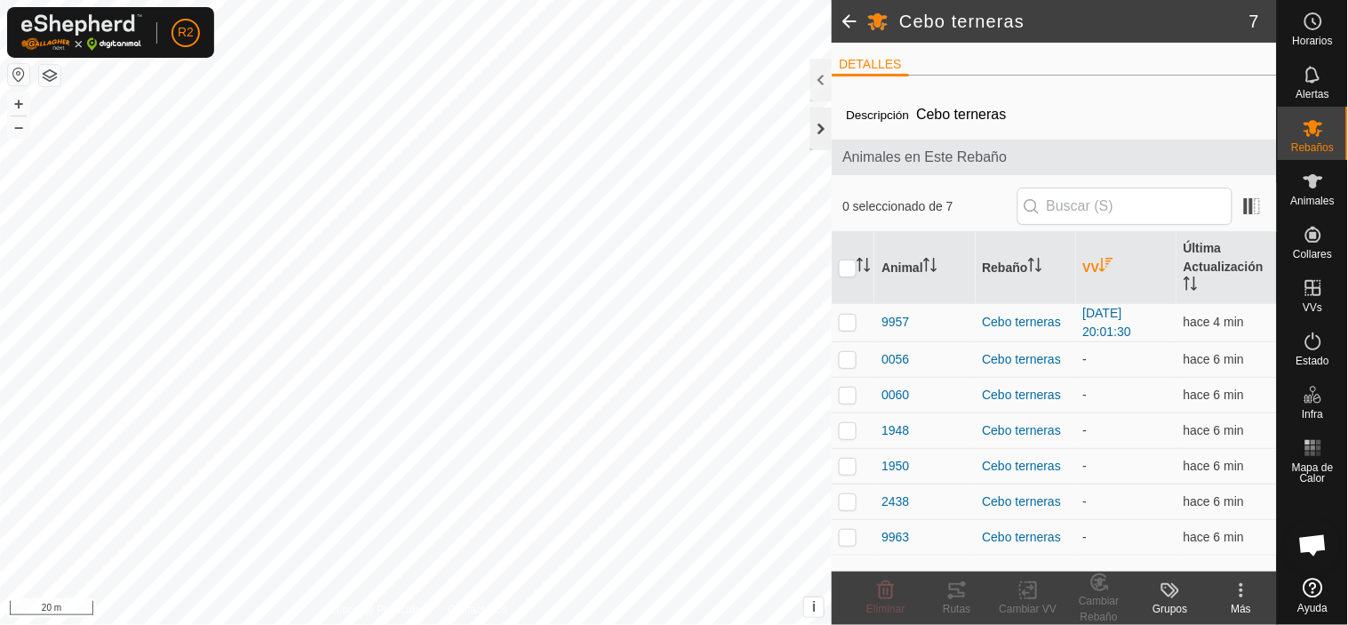
click at [819, 126] on div at bounding box center [820, 129] width 21 height 43
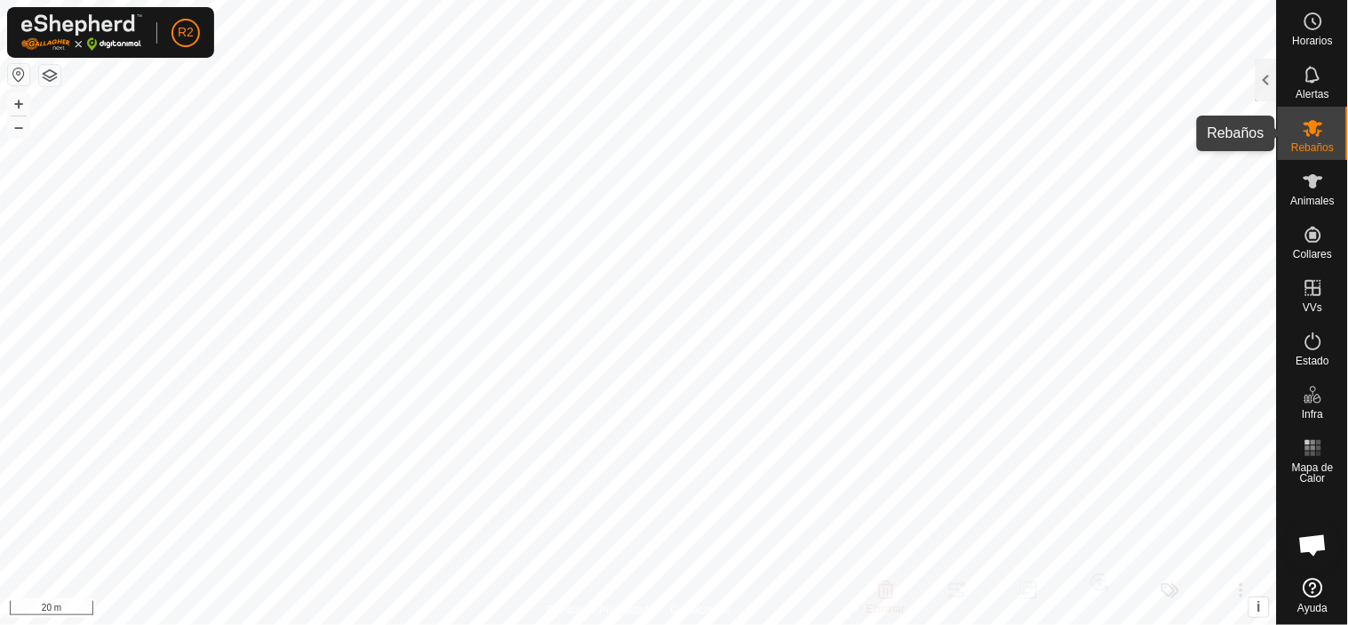
click at [1319, 125] on icon at bounding box center [1313, 127] width 21 height 21
click at [1312, 132] on icon at bounding box center [1314, 128] width 20 height 17
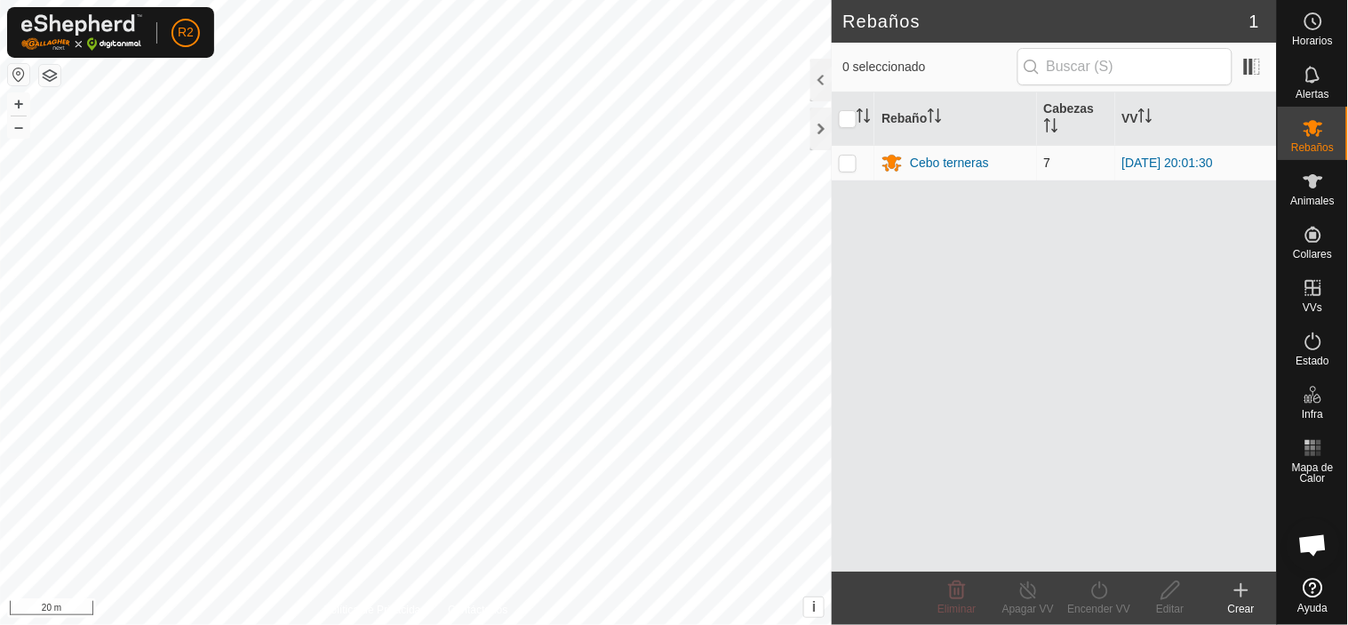
click at [844, 164] on p-checkbox at bounding box center [848, 163] width 18 height 14
checkbox input "true"
click at [1097, 594] on icon at bounding box center [1100, 589] width 22 height 21
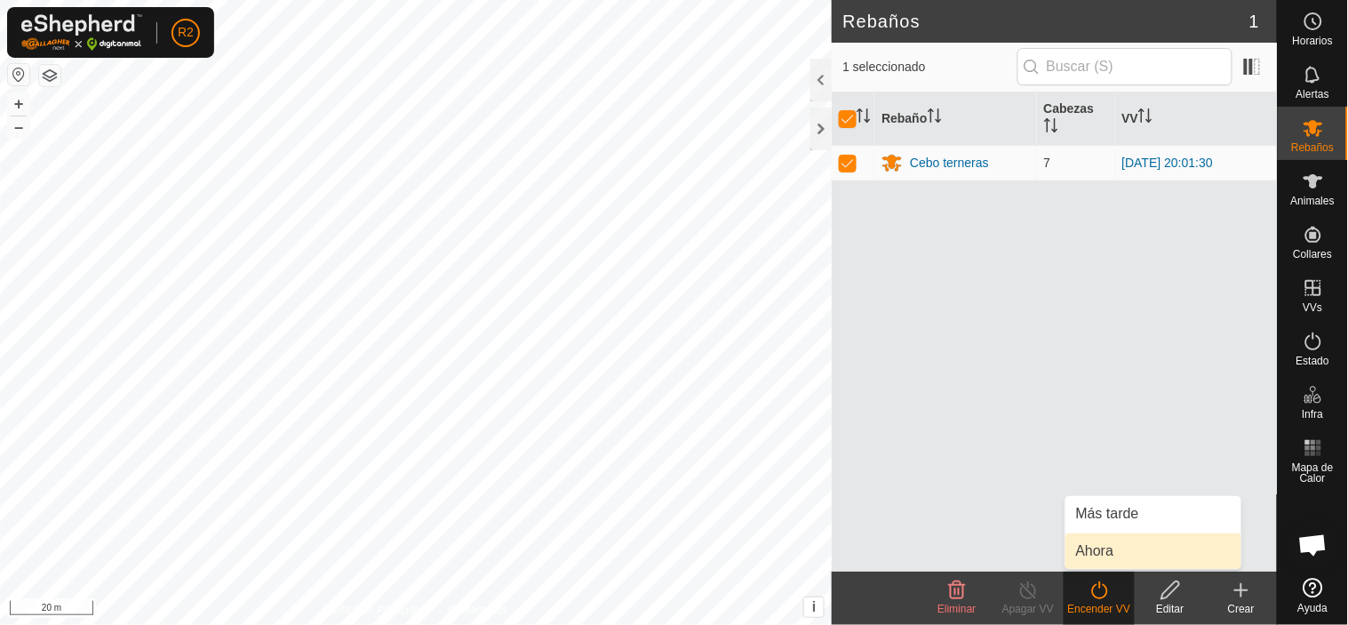
click at [1089, 542] on link "Ahora" at bounding box center [1153, 551] width 176 height 36
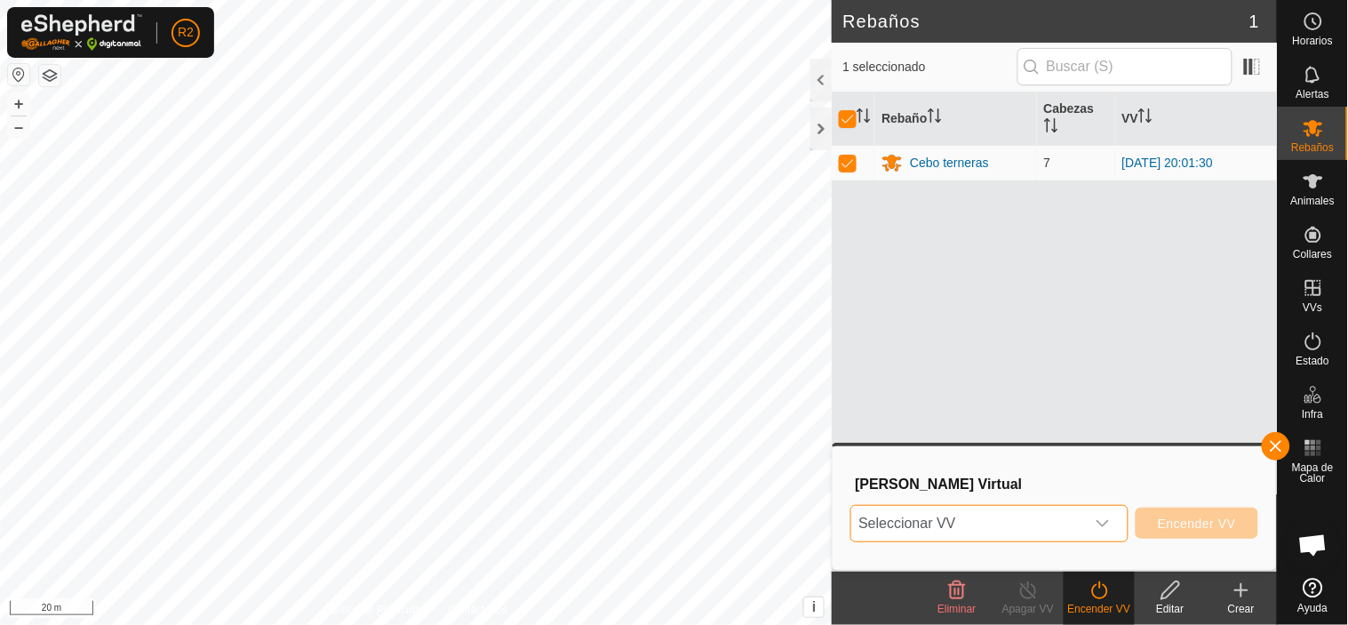
click at [1049, 526] on span "Seleccionar VV" at bounding box center [968, 524] width 234 height 36
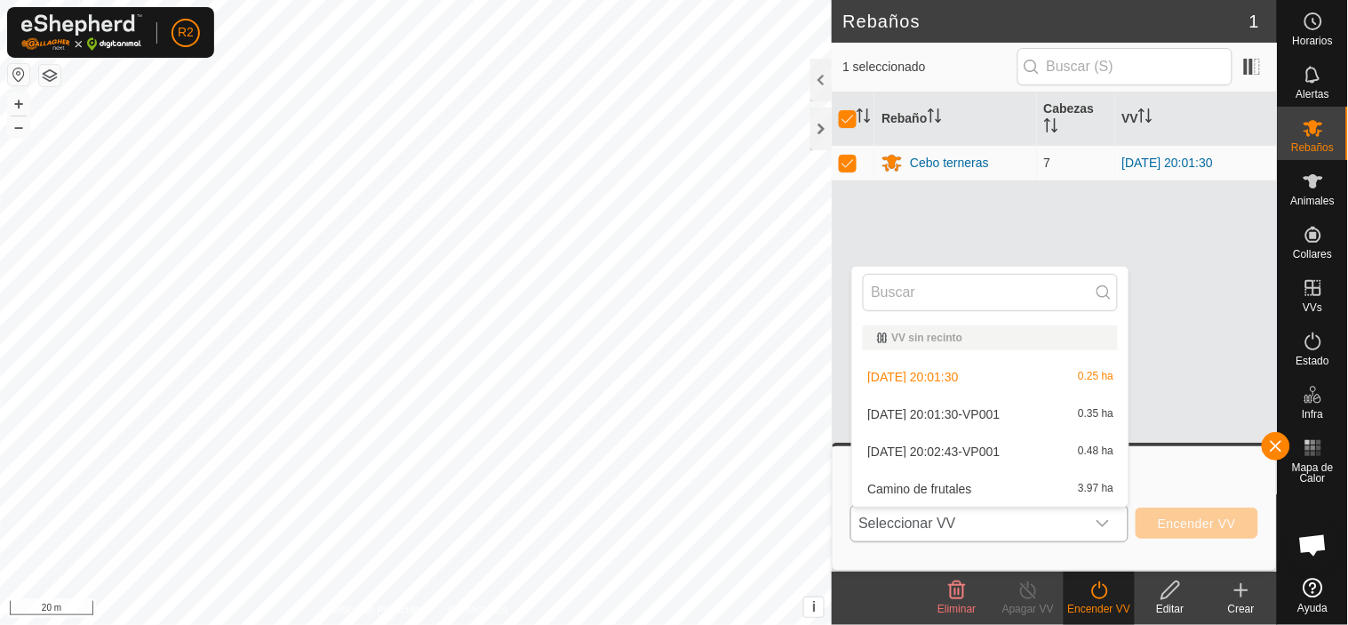
click at [1025, 411] on li "2025-09-14 20:01:30-VP001 0.35 ha" at bounding box center [990, 414] width 276 height 36
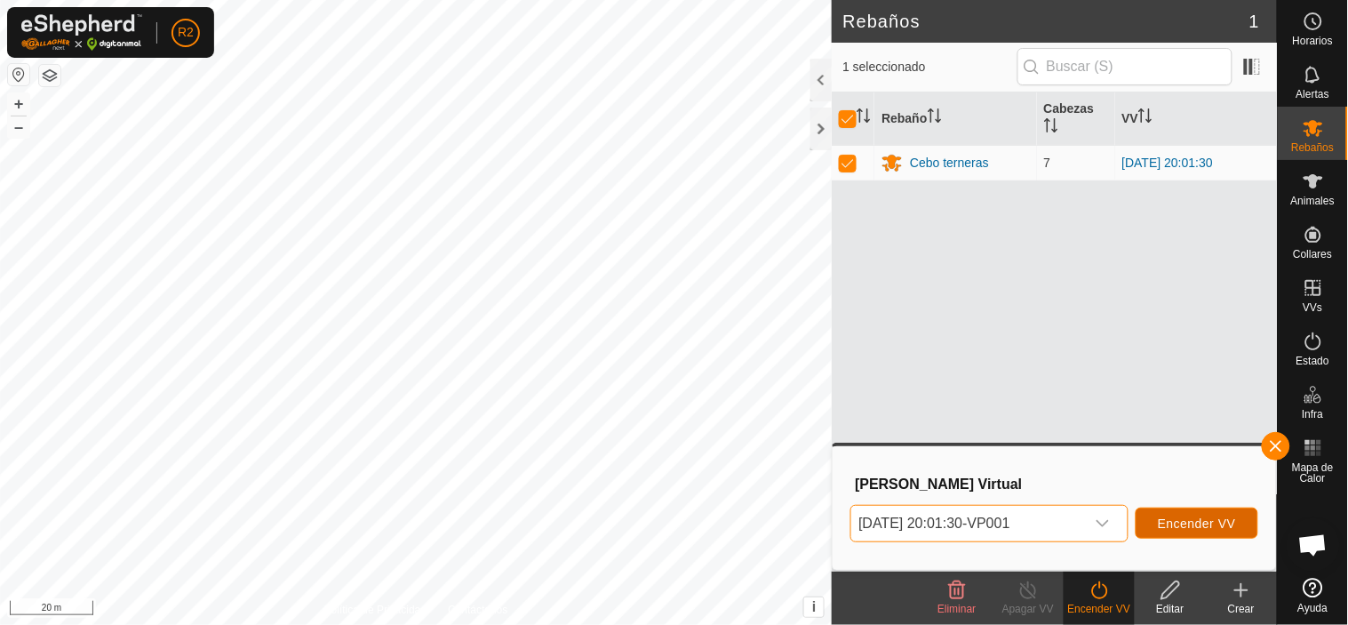
click at [1185, 521] on span "Encender VV" at bounding box center [1197, 523] width 78 height 14
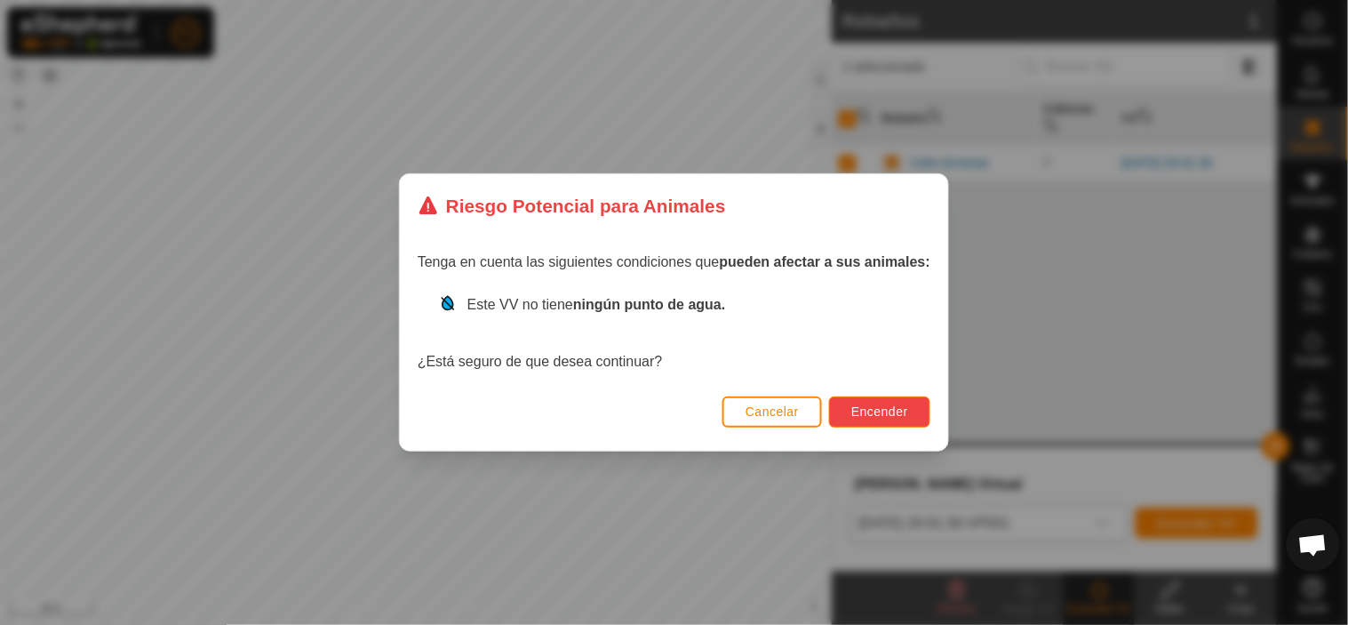
click at [901, 405] on span "Encender" at bounding box center [879, 411] width 57 height 14
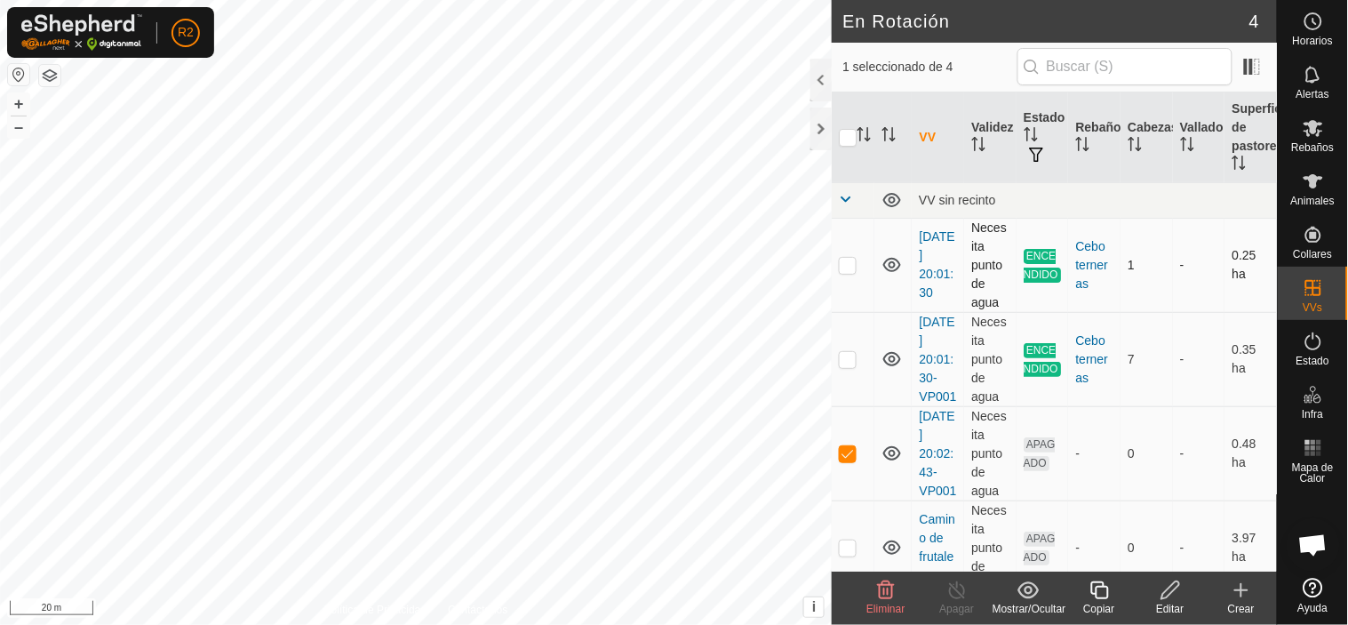
click at [850, 267] on p-checkbox at bounding box center [848, 265] width 18 height 14
checkbox input "true"
click at [851, 460] on p-checkbox at bounding box center [848, 453] width 18 height 14
checkbox input "false"
click at [960, 590] on icon at bounding box center [957, 589] width 22 height 21
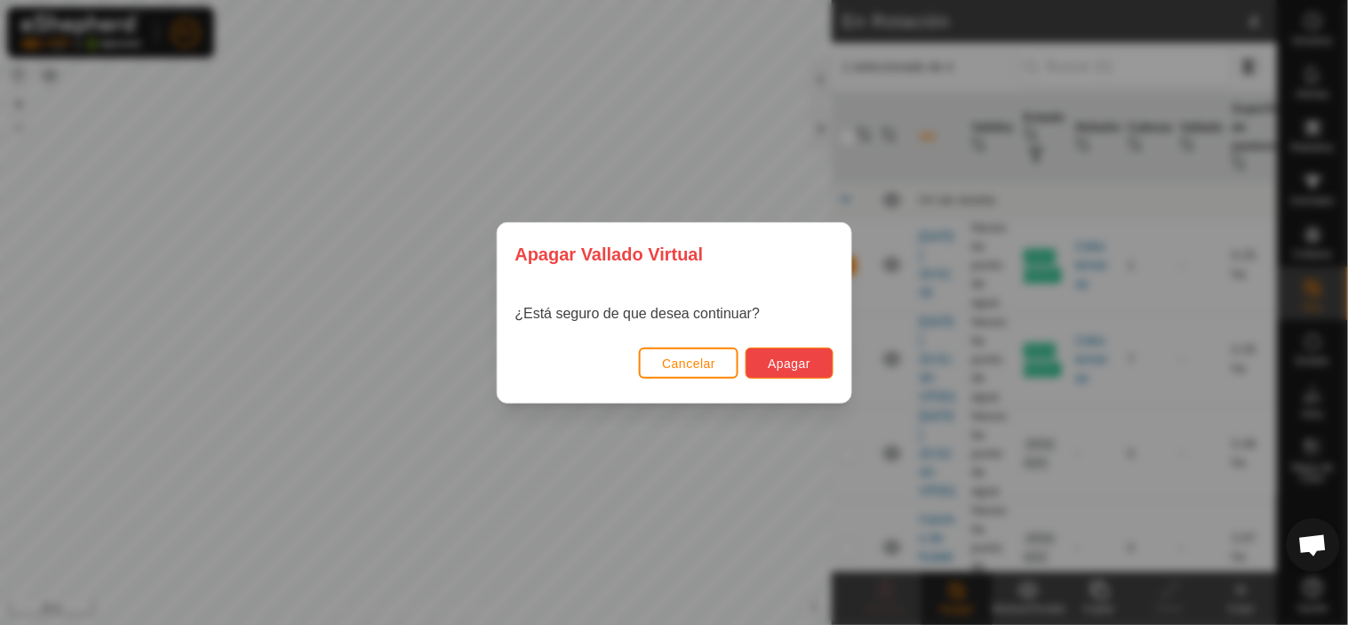
click at [803, 365] on span "Apagar" at bounding box center [789, 363] width 43 height 14
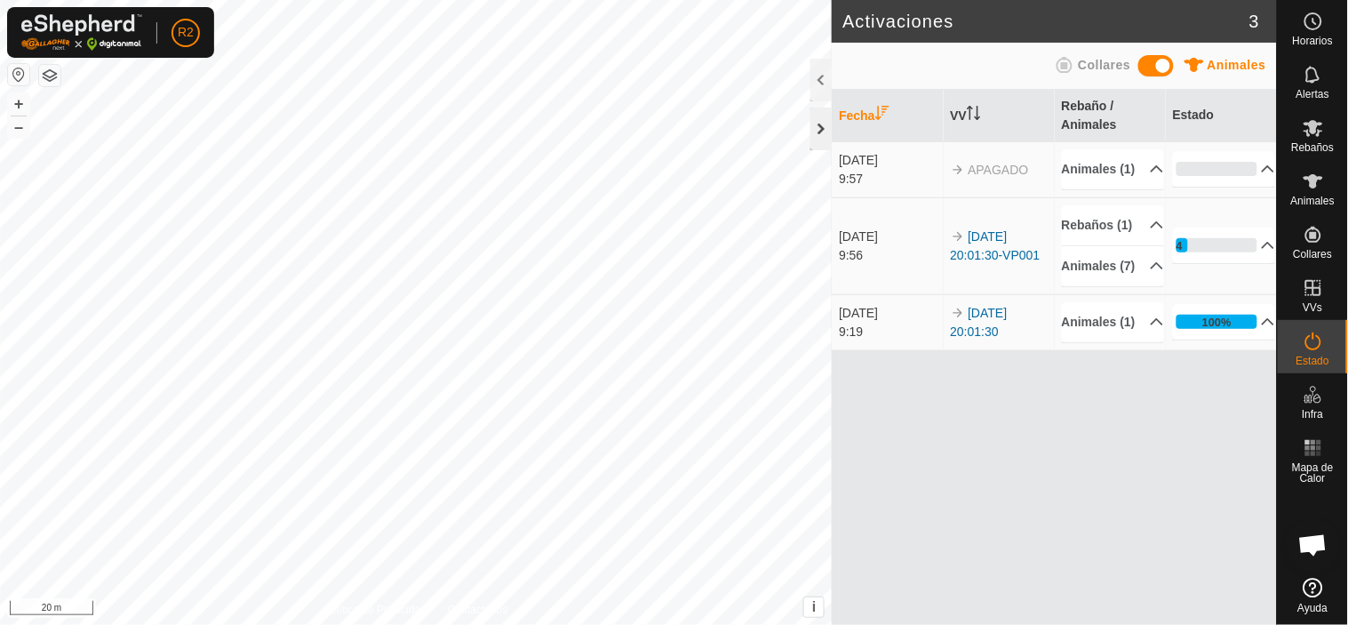
click at [819, 125] on div at bounding box center [820, 129] width 21 height 43
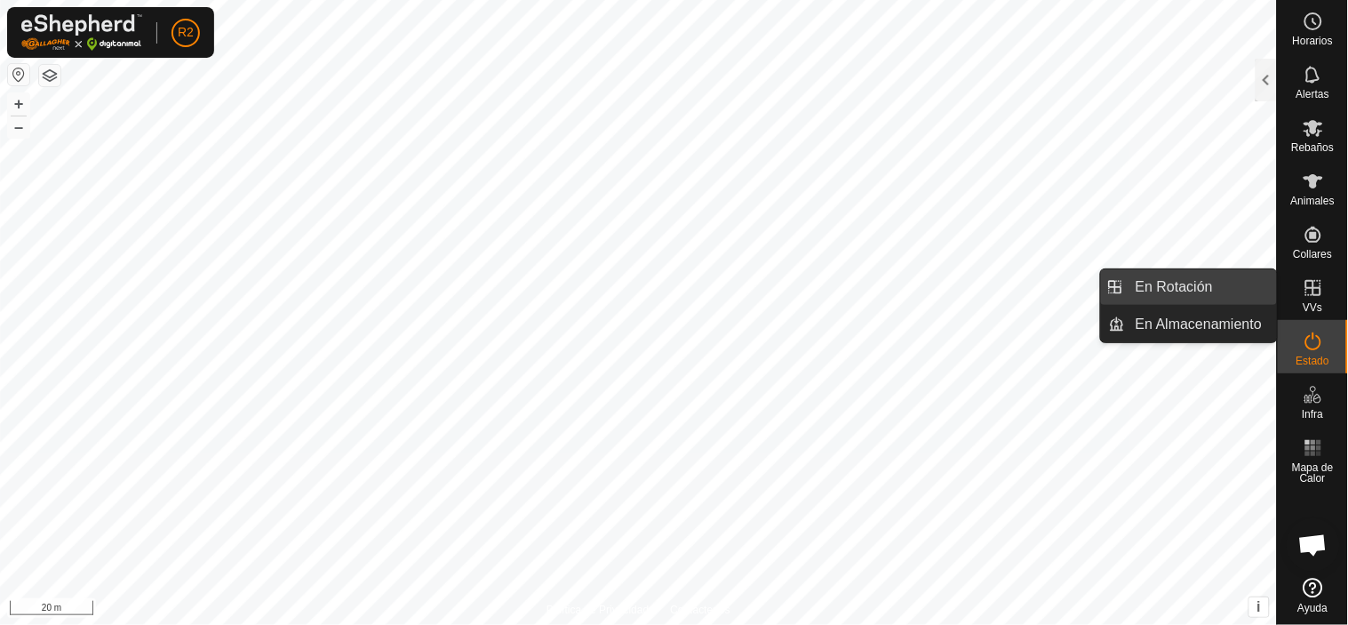
click at [1228, 282] on link "En Rotación" at bounding box center [1201, 287] width 152 height 36
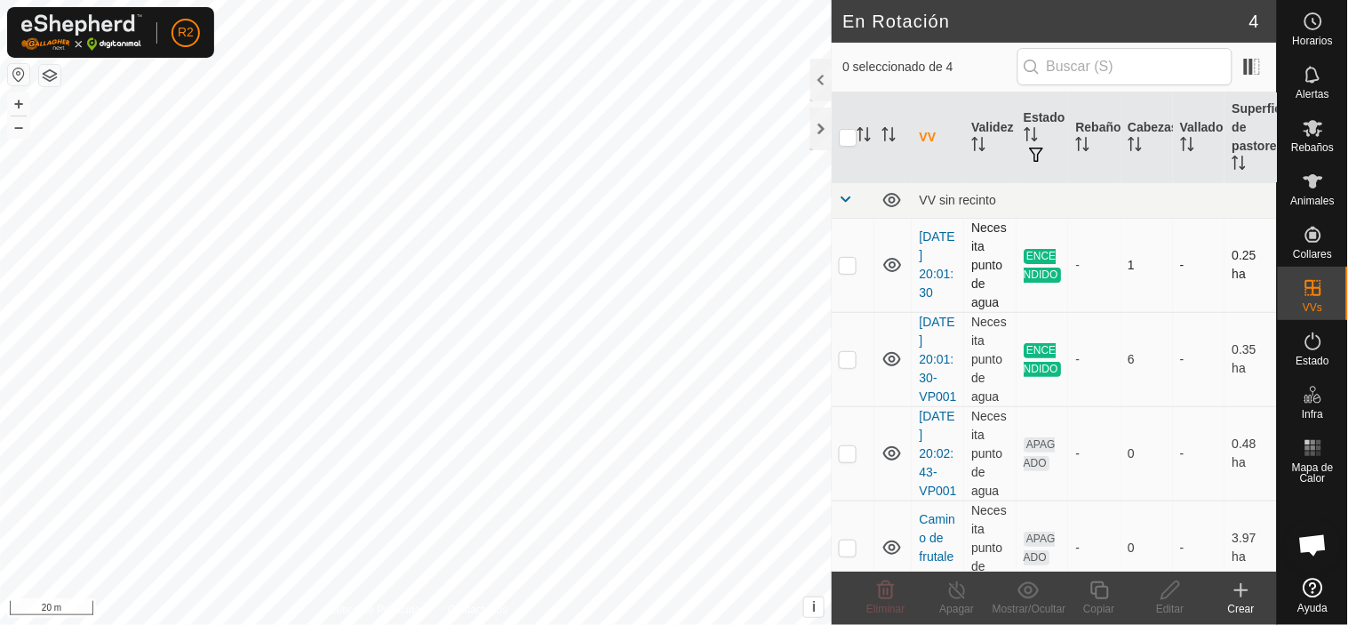
click at [850, 267] on p-checkbox at bounding box center [848, 265] width 18 height 14
checkbox input "true"
click at [953, 597] on icon at bounding box center [957, 590] width 16 height 18
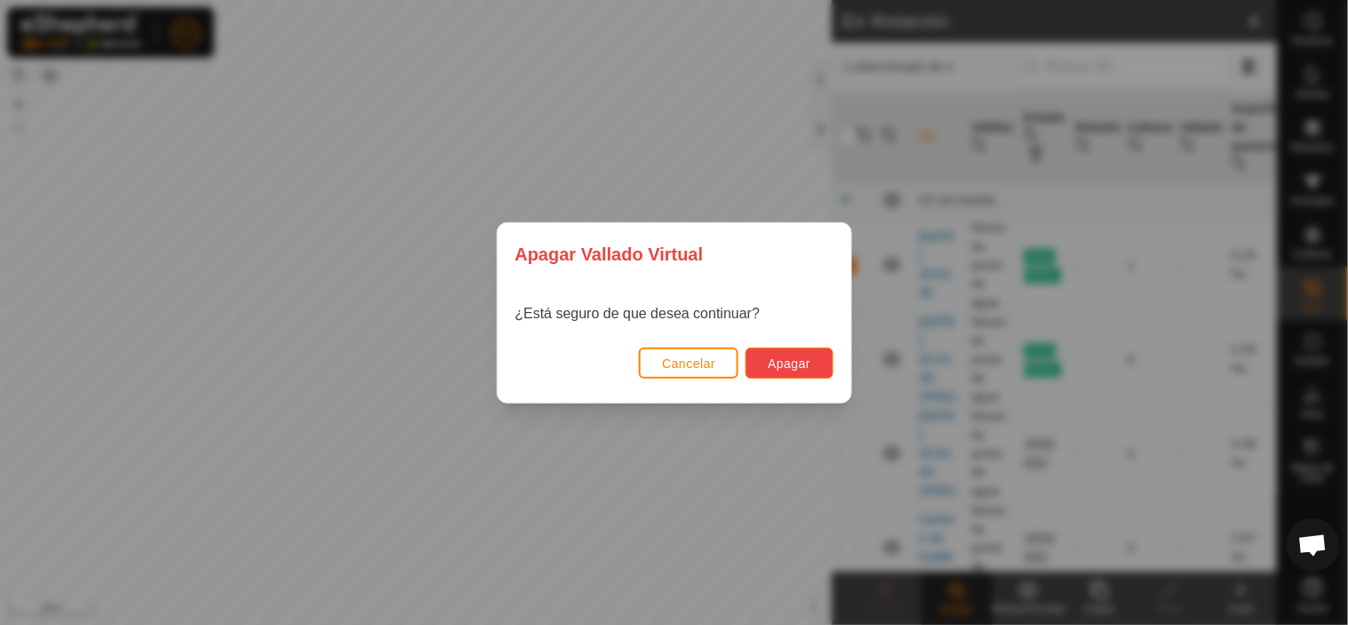
click at [774, 371] on button "Apagar" at bounding box center [789, 362] width 87 height 31
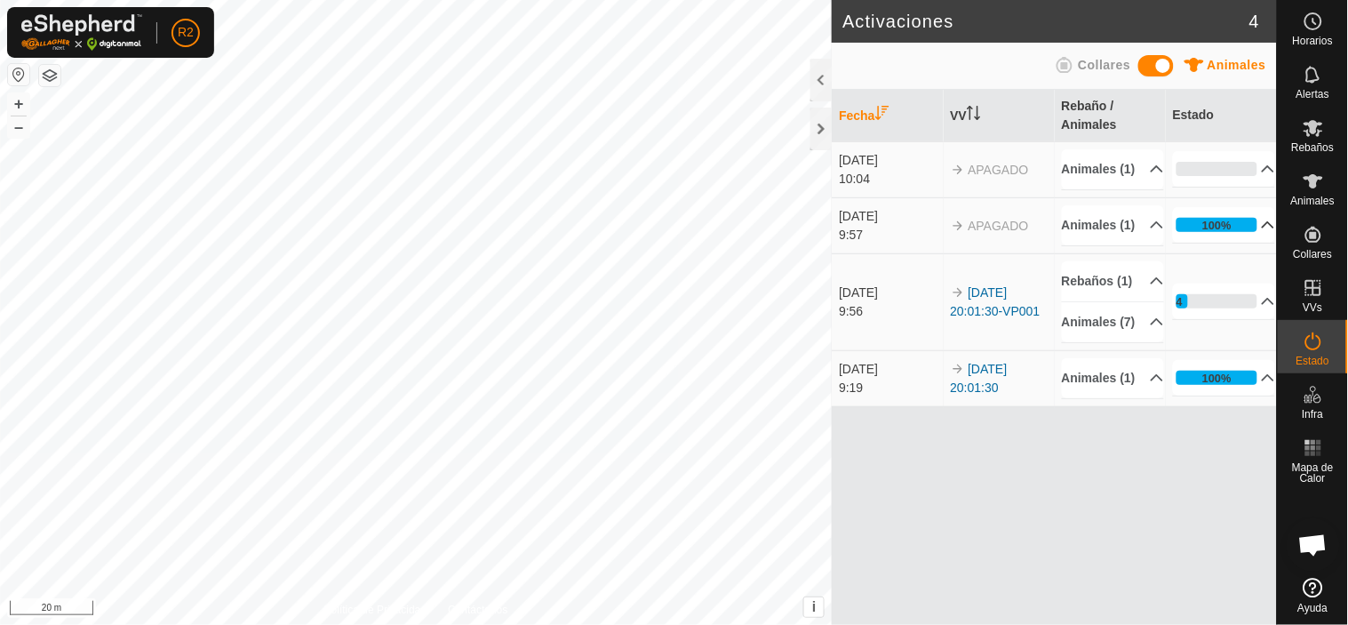
click at [1259, 243] on p-accordion-header "100%" at bounding box center [1224, 225] width 103 height 36
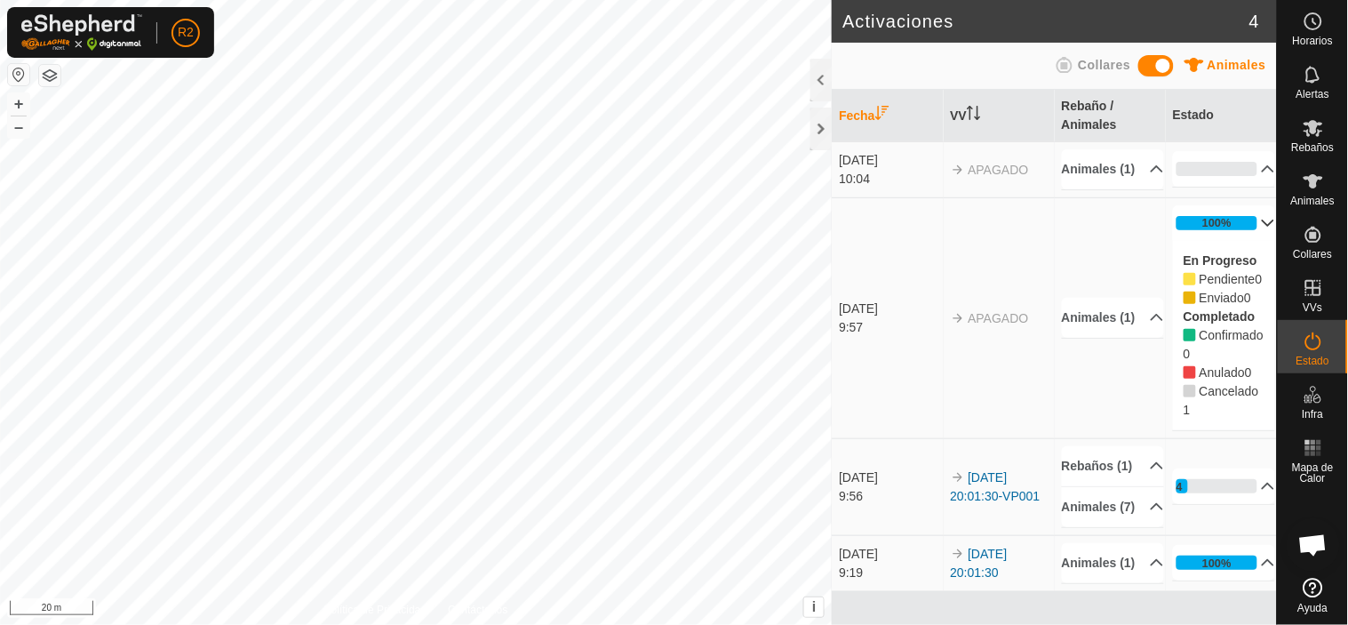
click at [1238, 238] on p-accordion-header "100%" at bounding box center [1224, 223] width 103 height 36
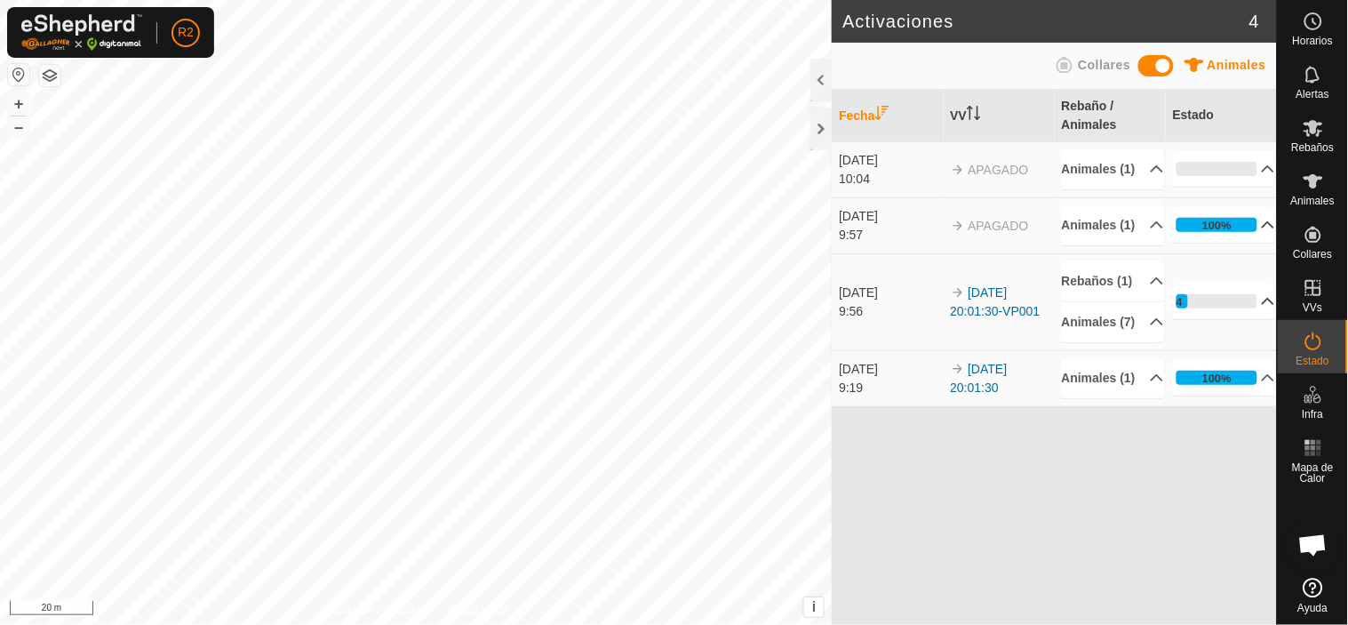
click at [1256, 319] on p-accordion-header "14%" at bounding box center [1224, 301] width 103 height 36
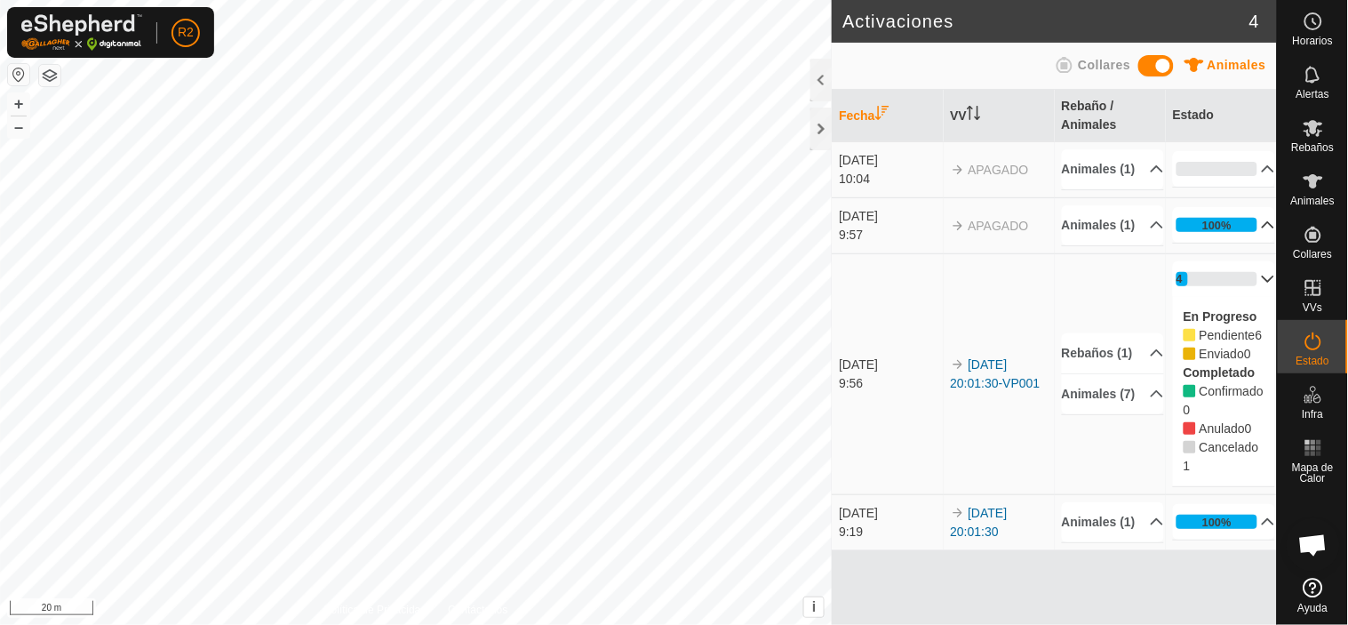
click at [1242, 297] on p-accordion-header "14%" at bounding box center [1224, 279] width 103 height 36
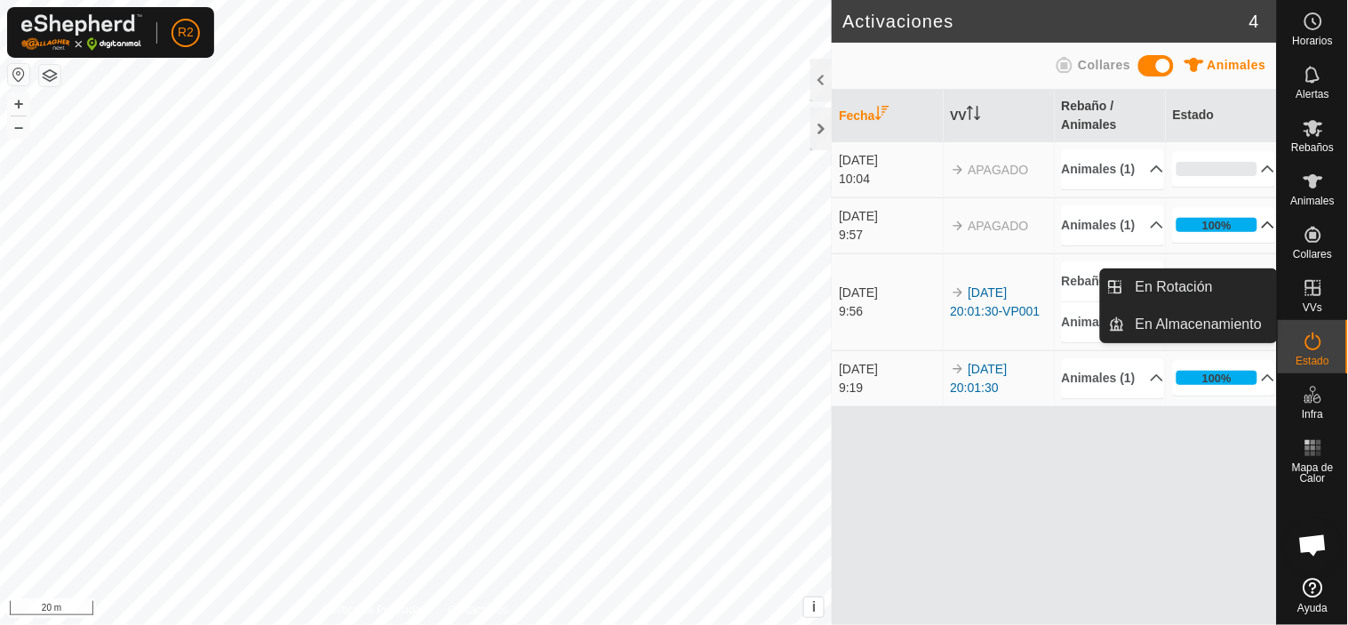
click at [1256, 319] on p-accordion-header "14%" at bounding box center [1224, 301] width 103 height 36
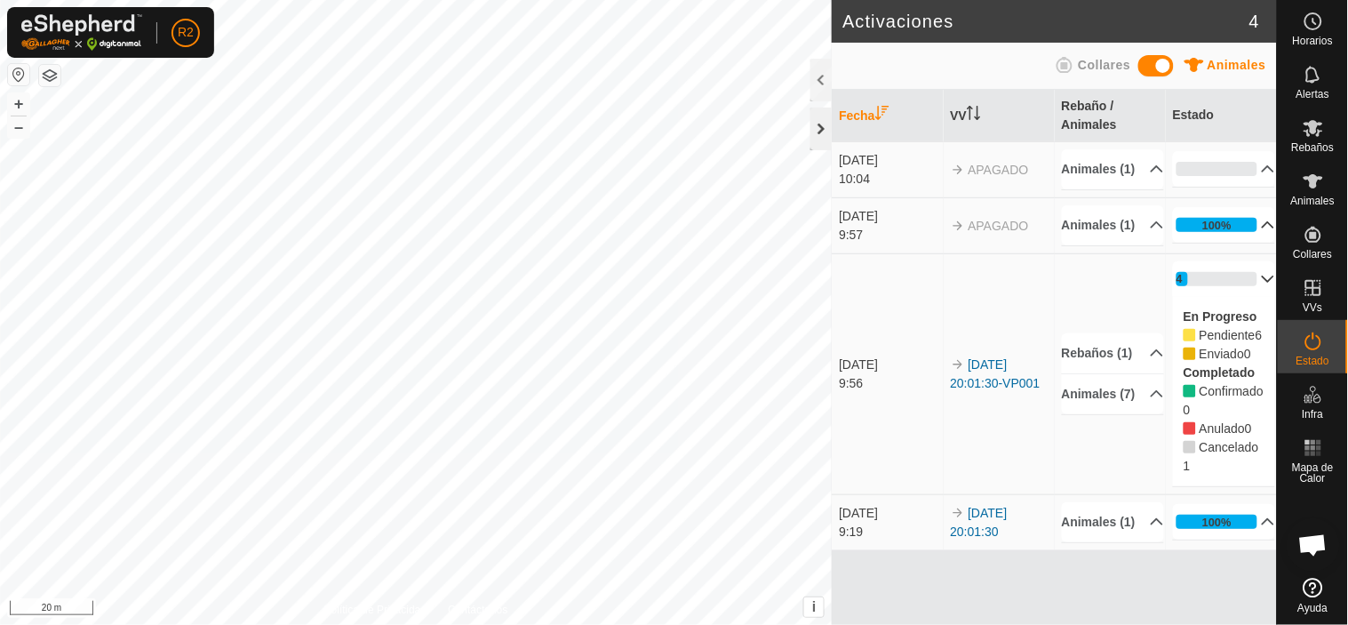
click at [816, 123] on div at bounding box center [820, 129] width 21 height 43
